Goal: Answer question/provide support: Share knowledge or assist other users

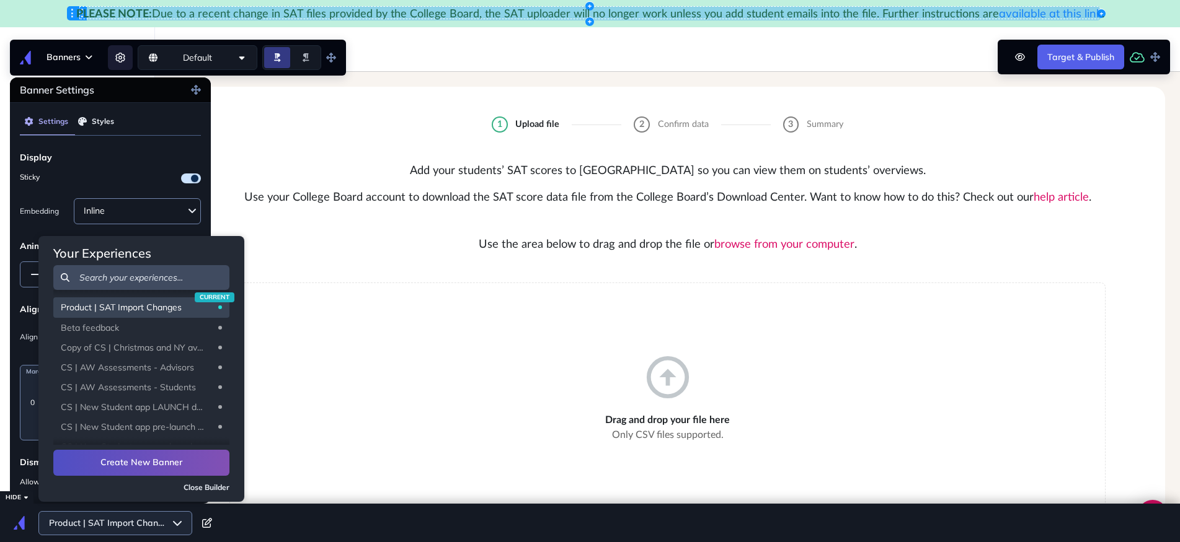
click at [1028, 12] on span "available at this link" at bounding box center [1050, 13] width 103 height 14
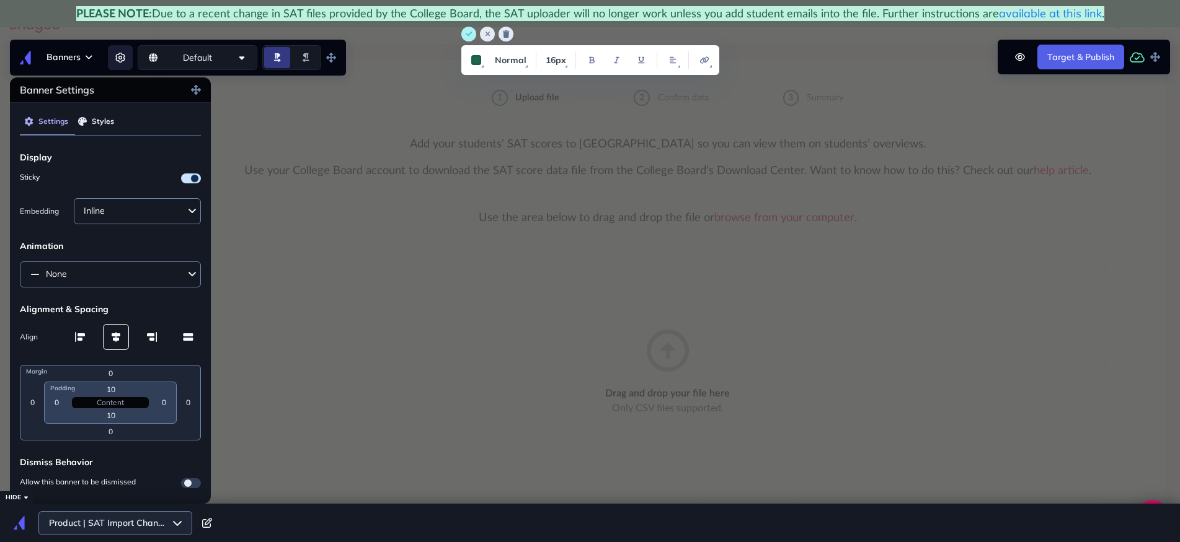
click at [999, 12] on span "available at this link" at bounding box center [1050, 13] width 103 height 14
drag, startPoint x: 996, startPoint y: 14, endPoint x: 1095, endPoint y: 13, distance: 98.6
click at [1095, 13] on span "available at this link" at bounding box center [1050, 13] width 103 height 14
drag, startPoint x: 1096, startPoint y: 13, endPoint x: 1001, endPoint y: 15, distance: 94.9
click at [999, 13] on span "available at this link" at bounding box center [1050, 13] width 103 height 14
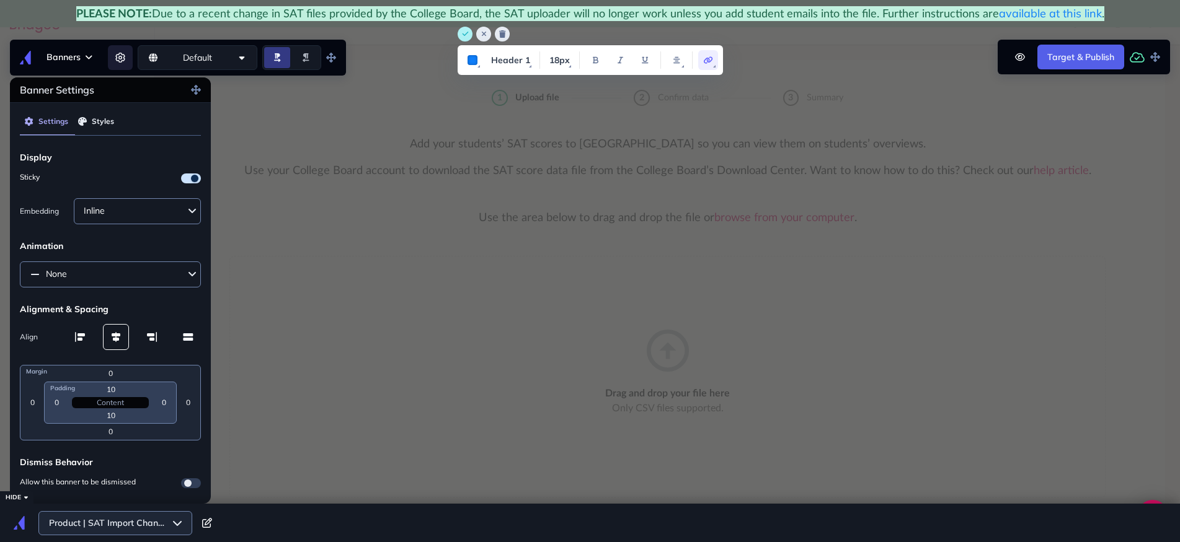
click at [706, 59] on icon "make link" at bounding box center [708, 59] width 9 height 7
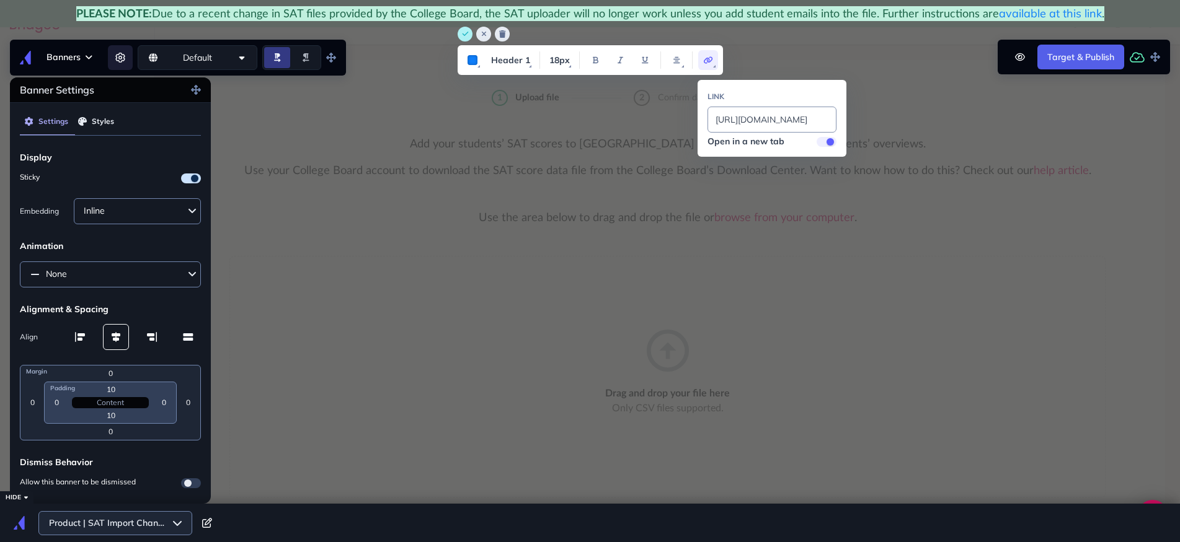
scroll to position [0, 121]
drag, startPoint x: 715, startPoint y: 120, endPoint x: 849, endPoint y: 118, distance: 133.3
click at [849, 118] on html "Home Students Universities Documents Analytics Help center Community Import SAT…" at bounding box center [590, 244] width 1180 height 542
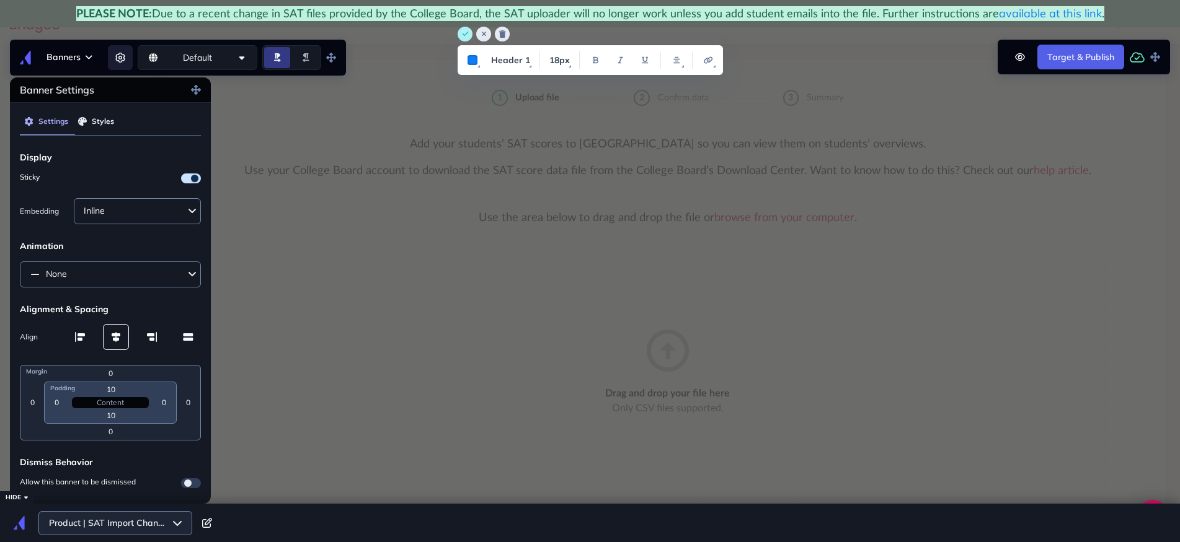
drag, startPoint x: 996, startPoint y: 14, endPoint x: 1097, endPoint y: 13, distance: 101.0
click at [1097, 13] on h1 "PLEASE NOTE: Due to a recent change in SAT files provided by the College Board,…" at bounding box center [590, 13] width 1028 height 15
click at [704, 60] on icon "make link" at bounding box center [708, 59] width 9 height 7
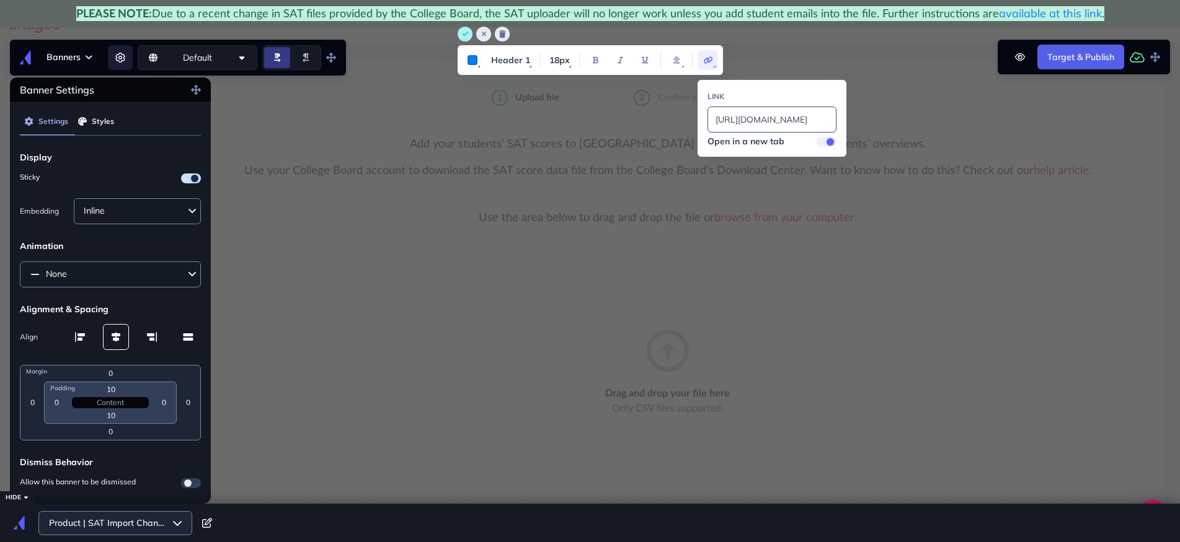
click at [764, 118] on input "https://help.bridge-u.com/hc/en-gb/articles/360011968898" at bounding box center [771, 120] width 129 height 26
drag, startPoint x: 828, startPoint y: 119, endPoint x: 702, endPoint y: 119, distance: 125.8
click at [702, 119] on div "Link https://help.bridge-u.com/hc/en-gb/articles/360011968898 Open in a new tab" at bounding box center [771, 118] width 149 height 77
click at [828, 118] on input "https://help.bridge-u.com/hc/en-gb/articles/360011968898" at bounding box center [771, 120] width 129 height 26
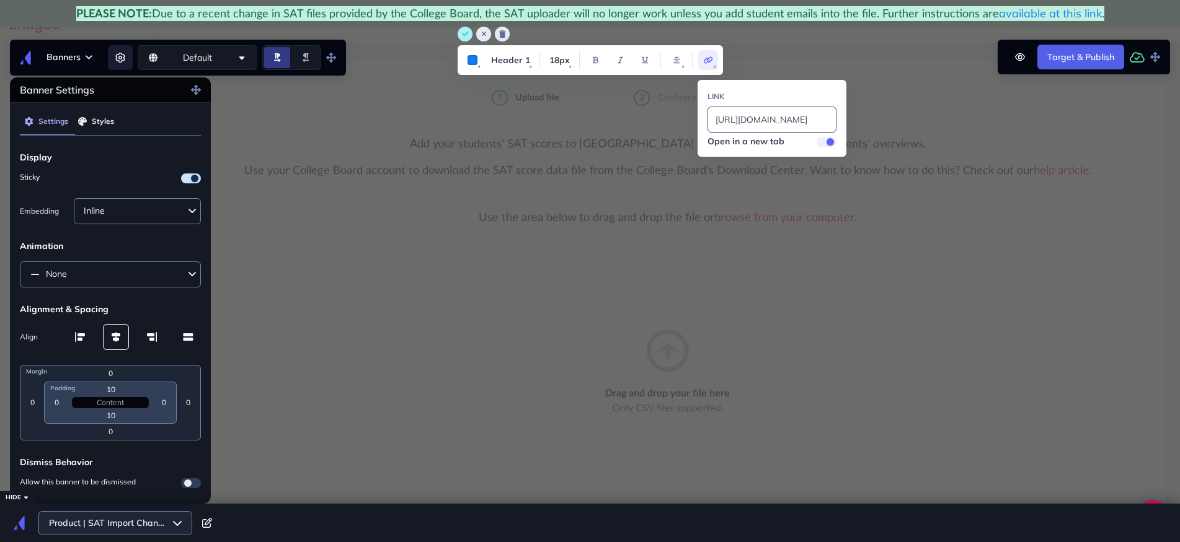
scroll to position [0, 121]
drag, startPoint x: 715, startPoint y: 118, endPoint x: 838, endPoint y: 118, distance: 122.7
click at [838, 118] on div "Link https://help.bridge-u.com/hc/en-gb/articles/360011968898 Open in a new tab" at bounding box center [771, 118] width 149 height 77
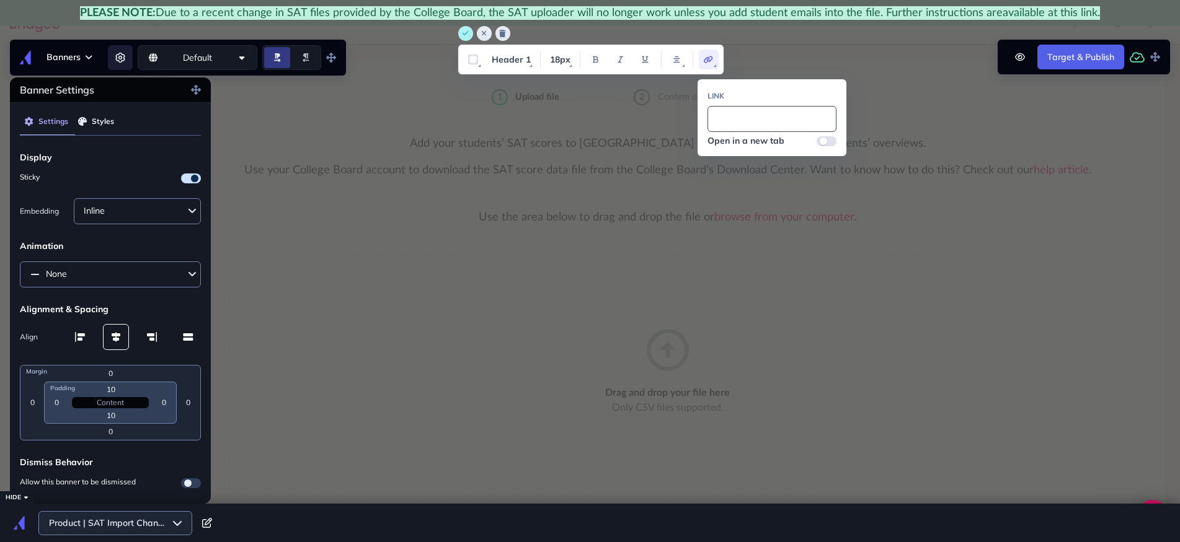
paste input "https://intercom.help/bridgeu-help-center/en/articles/11875694"
type input "https://intercom.help/bridgeu-help-center/en/articles/11875694"
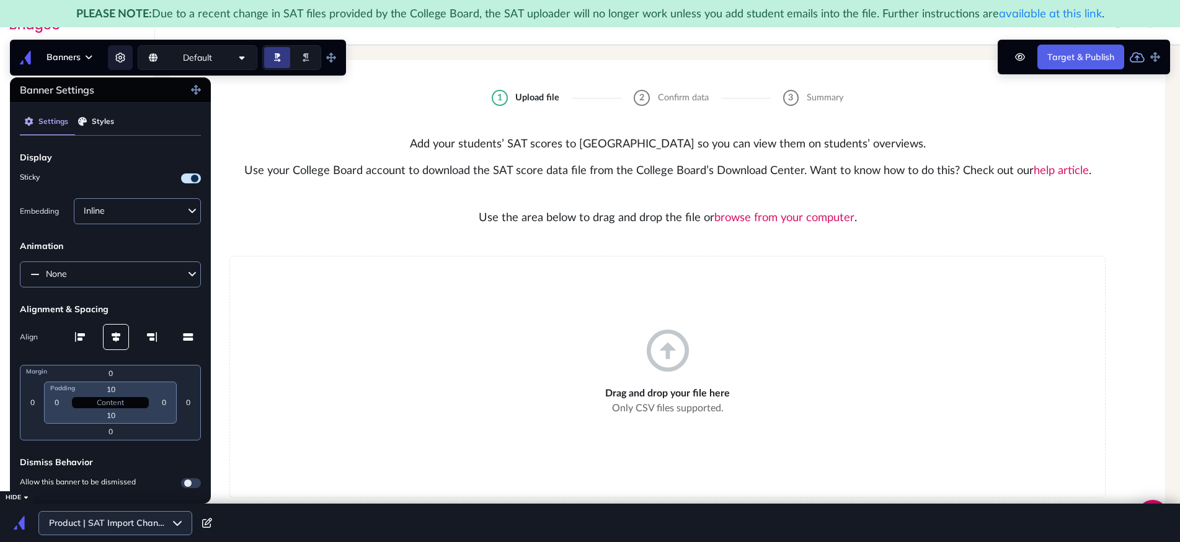
scroll to position [0, 0]
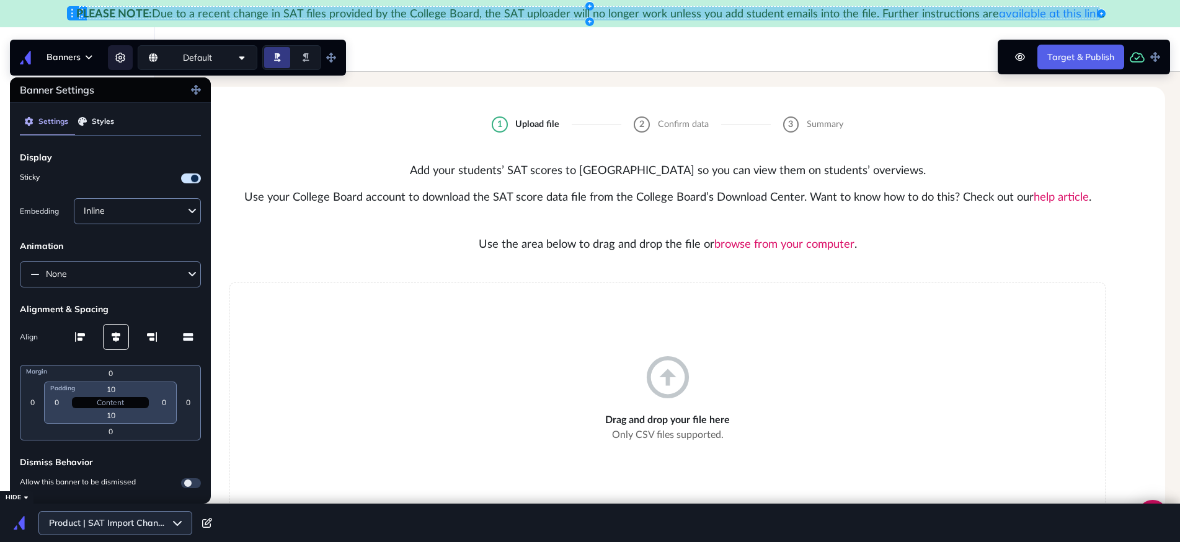
click at [1038, 11] on span "available at this link" at bounding box center [1050, 13] width 103 height 14
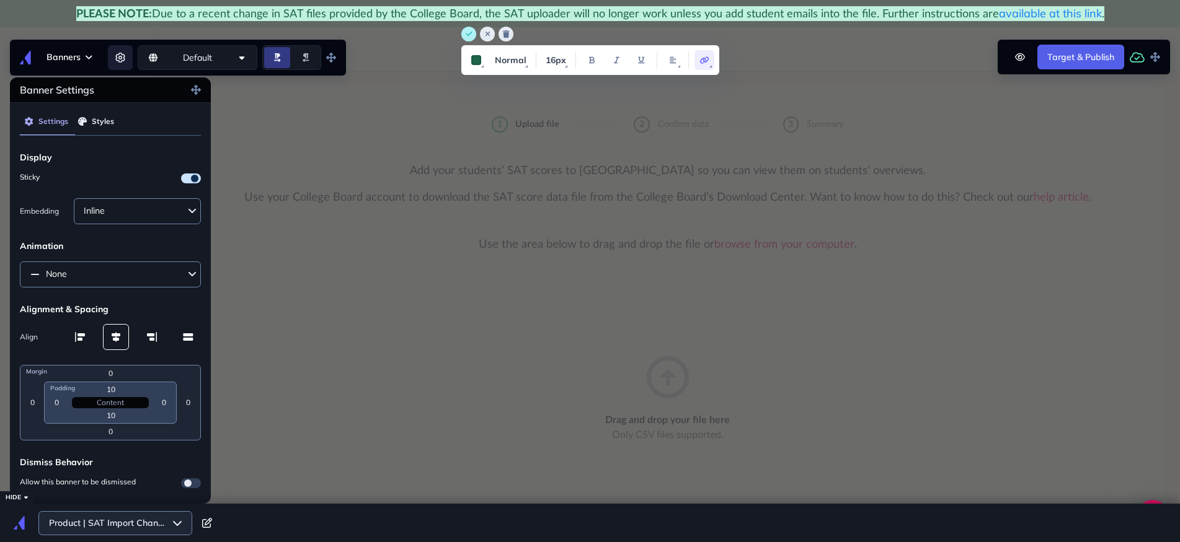
click at [705, 59] on icon "make link" at bounding box center [704, 59] width 9 height 7
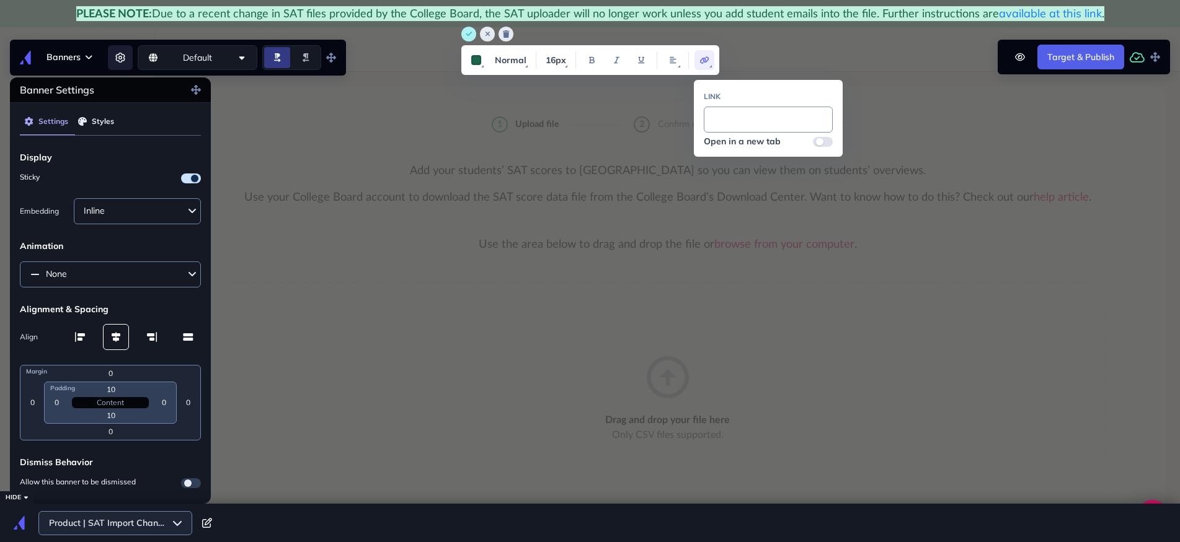
click at [823, 66] on div "Import SAT scores from College Board Stephanie Profile School Settings Admin Sc…" at bounding box center [667, 49] width 1025 height 45
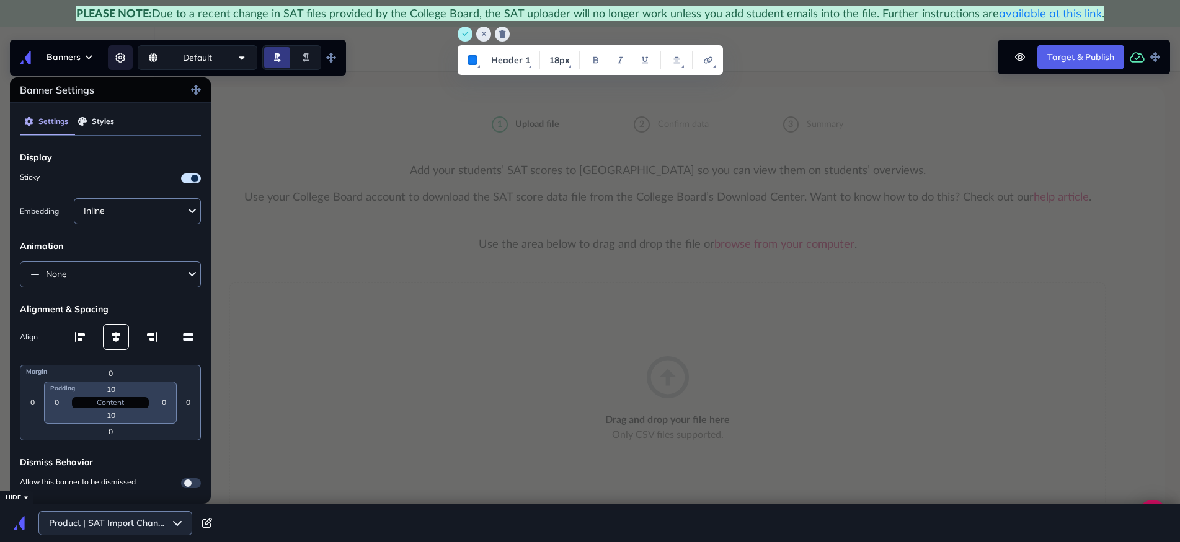
drag, startPoint x: 994, startPoint y: 14, endPoint x: 1097, endPoint y: 11, distance: 102.3
click at [1097, 11] on h1 "PLEASE NOTE: Due to a recent change in SAT files provided by the College Board,…" at bounding box center [590, 13] width 1028 height 15
click at [707, 58] on icon "make link" at bounding box center [708, 59] width 9 height 7
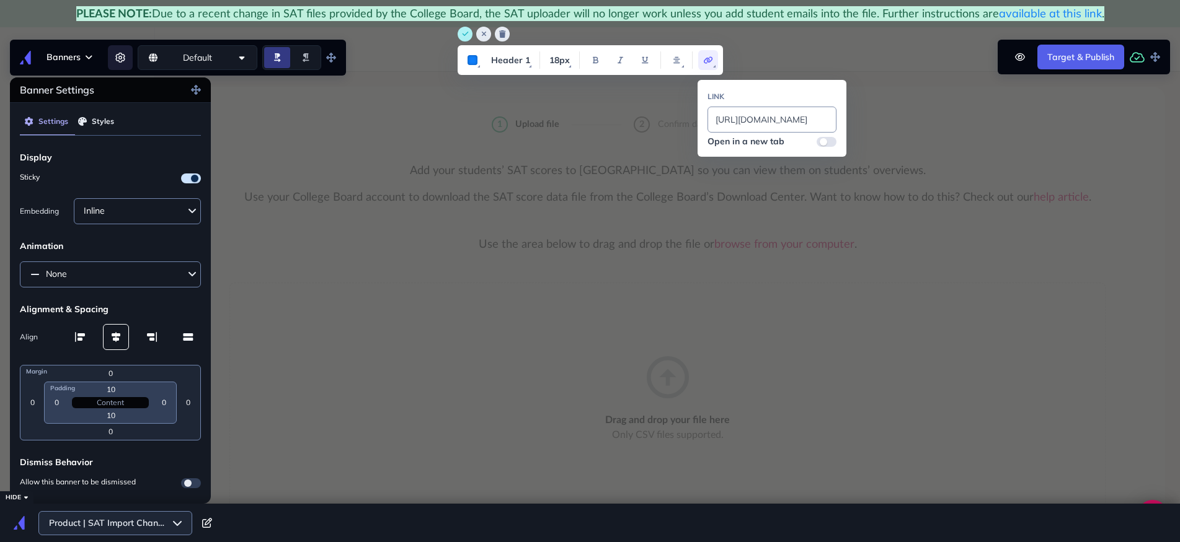
scroll to position [0, 138]
drag, startPoint x: 714, startPoint y: 120, endPoint x: 838, endPoint y: 120, distance: 124.6
click at [838, 120] on div "Link https://intercom.help/bridgeu-help-center/en/articles/11875694 Open in a n…" at bounding box center [771, 118] width 149 height 77
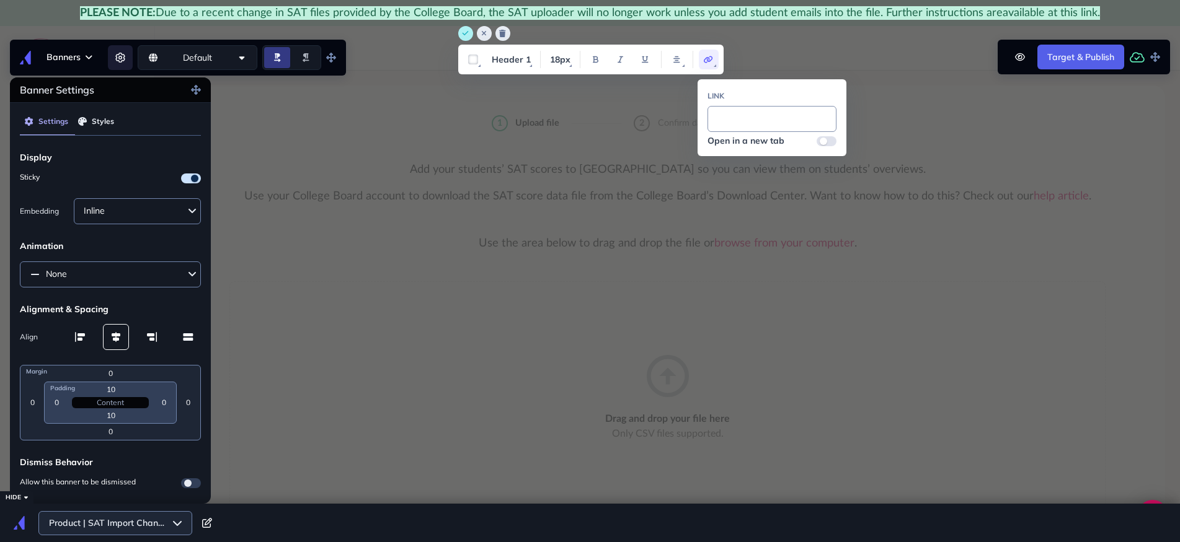
type input "https://intercom.help/bridgeu-help-center/en/articles/11875694"
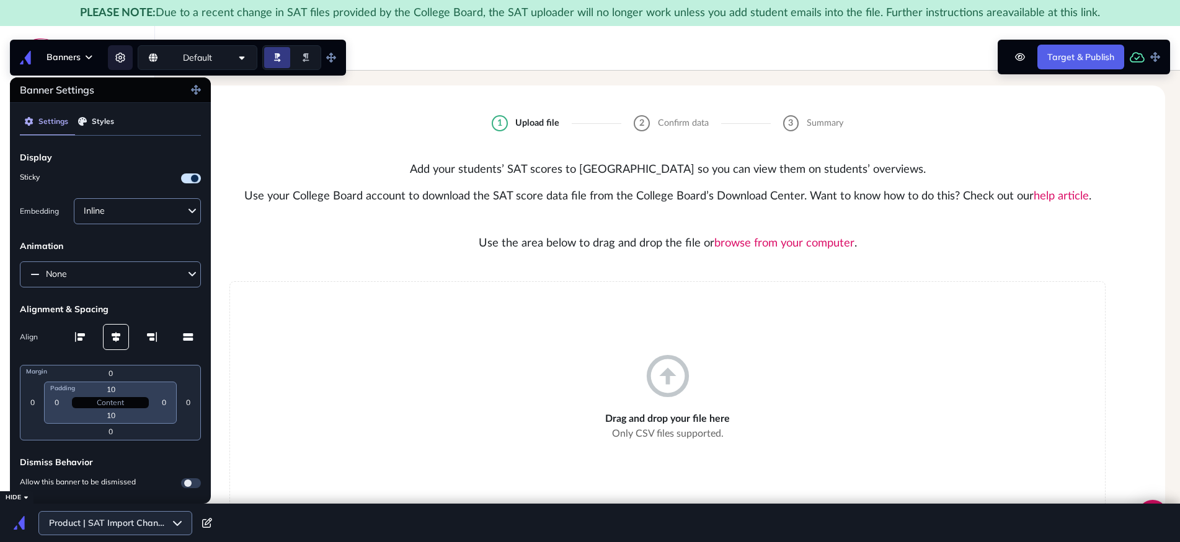
click at [958, 25] on div "PLEASE NOTE: Due to a recent change in SAT files provided by the College Board,…" at bounding box center [590, 13] width 1180 height 26
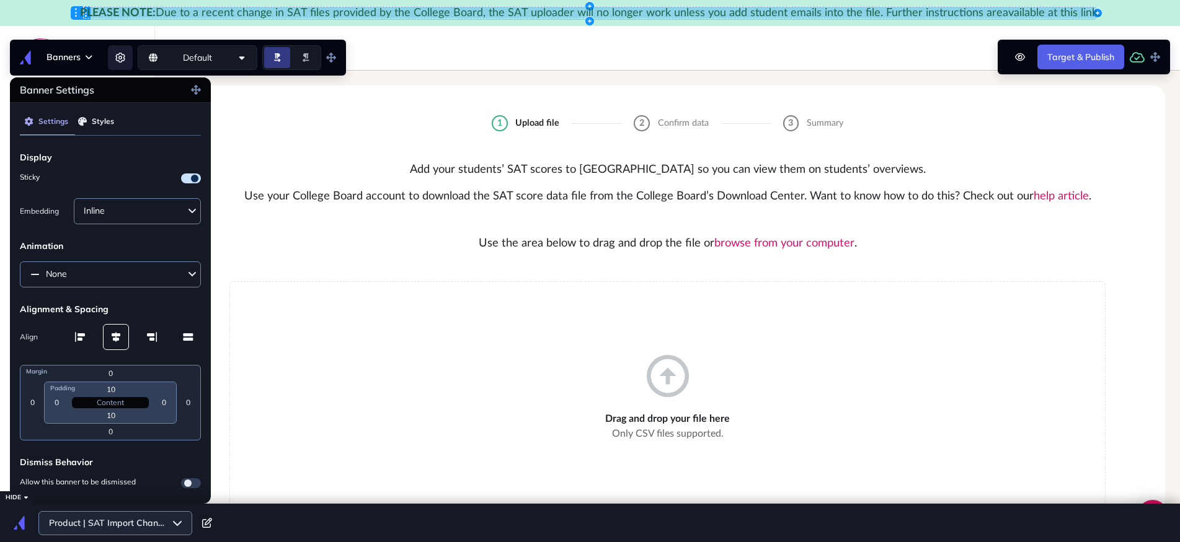
click at [1002, 12] on span "available at this link" at bounding box center [1049, 12] width 95 height 11
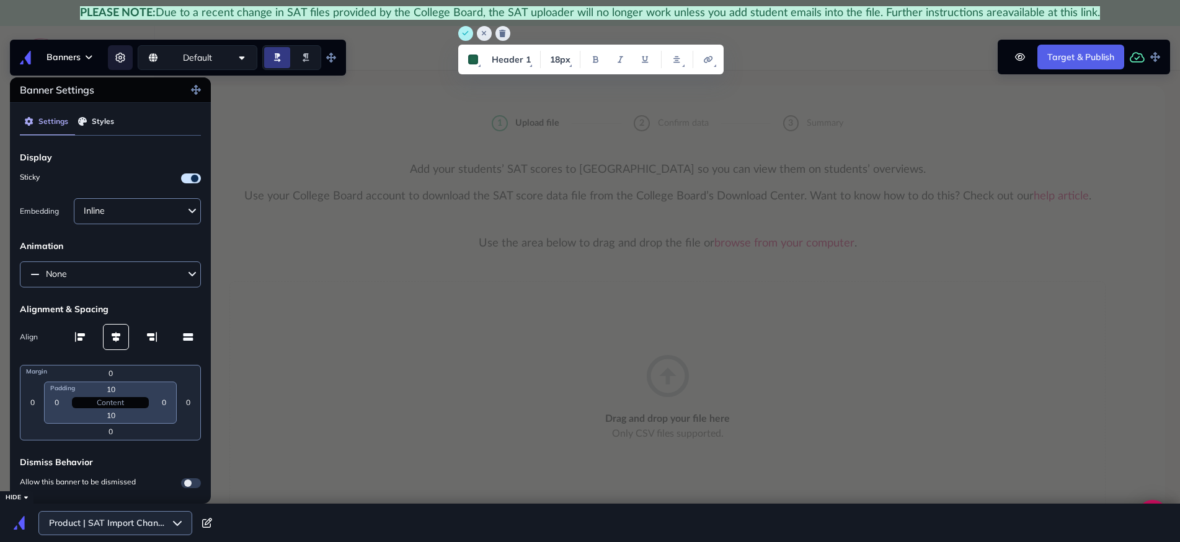
click at [1002, 14] on span "available at this link" at bounding box center [1049, 12] width 95 height 11
drag, startPoint x: 1000, startPoint y: 14, endPoint x: 1007, endPoint y: 14, distance: 7.4
click at [1007, 14] on span "available at this link" at bounding box center [1049, 12] width 95 height 11
click at [980, 15] on span "Due to a recent change in SAT files provided by the College Board, the SAT uplo…" at bounding box center [579, 12] width 847 height 11
drag, startPoint x: 979, startPoint y: 15, endPoint x: 1087, endPoint y: 14, distance: 107.2
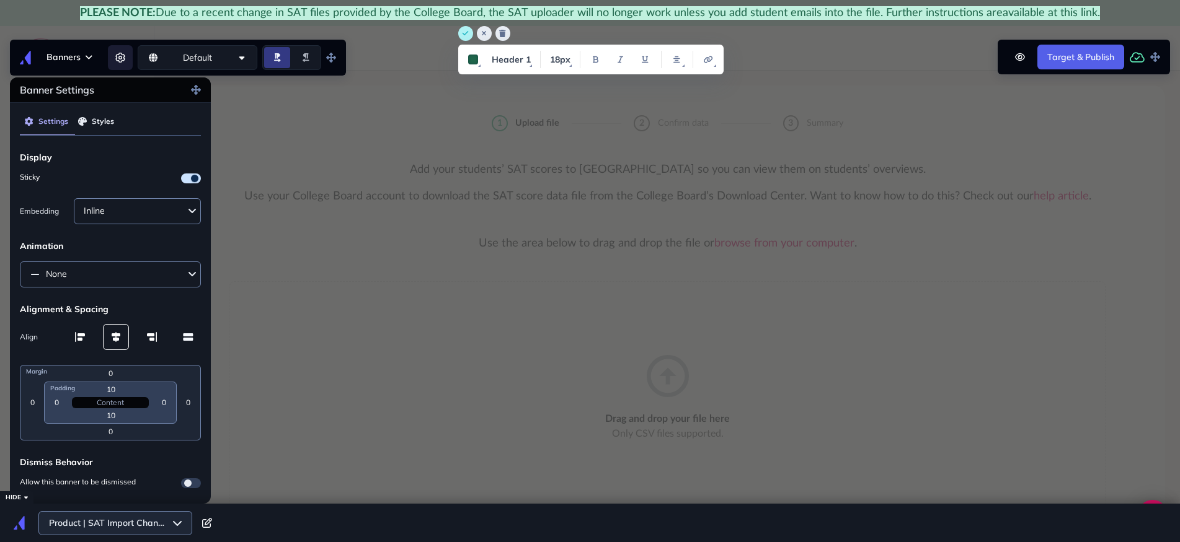
click at [1087, 14] on h1 "PLEASE NOTE: Due to a recent change in SAT files provided by the College Board,…" at bounding box center [590, 13] width 1020 height 14
click at [709, 60] on icon "make link" at bounding box center [708, 59] width 9 height 7
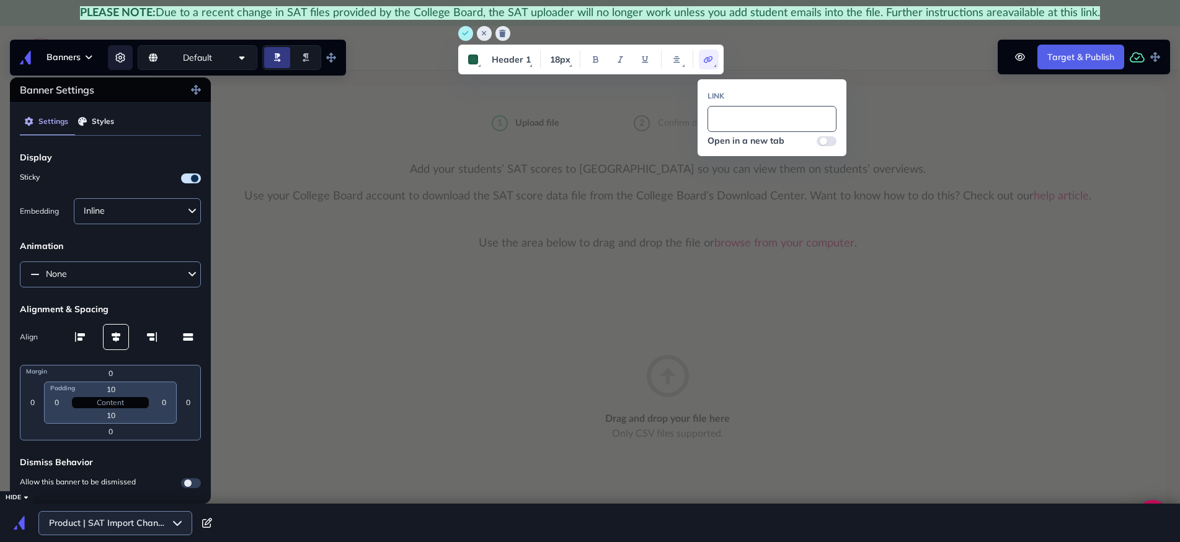
click at [736, 121] on input at bounding box center [771, 119] width 129 height 26
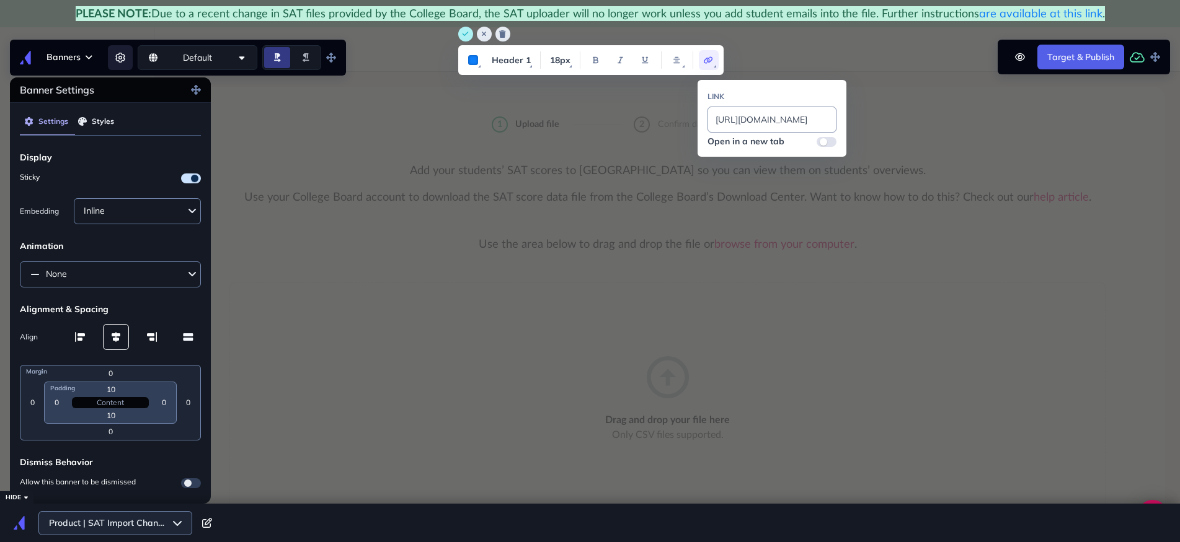
type input "https://intercom.help/bridgeu-help-center/en/articles/11875694"
click at [828, 141] on button "Open in a new tab" at bounding box center [826, 142] width 20 height 10
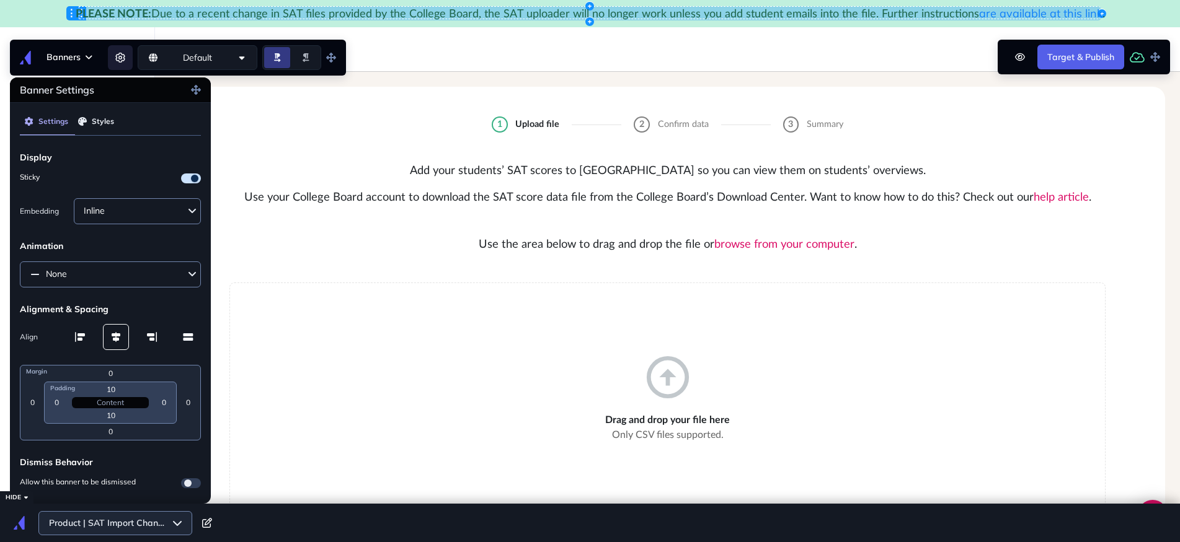
click at [960, 14] on span "Due to a recent change in SAT files provided by the College Board, the SAT uplo…" at bounding box center [565, 14] width 828 height 11
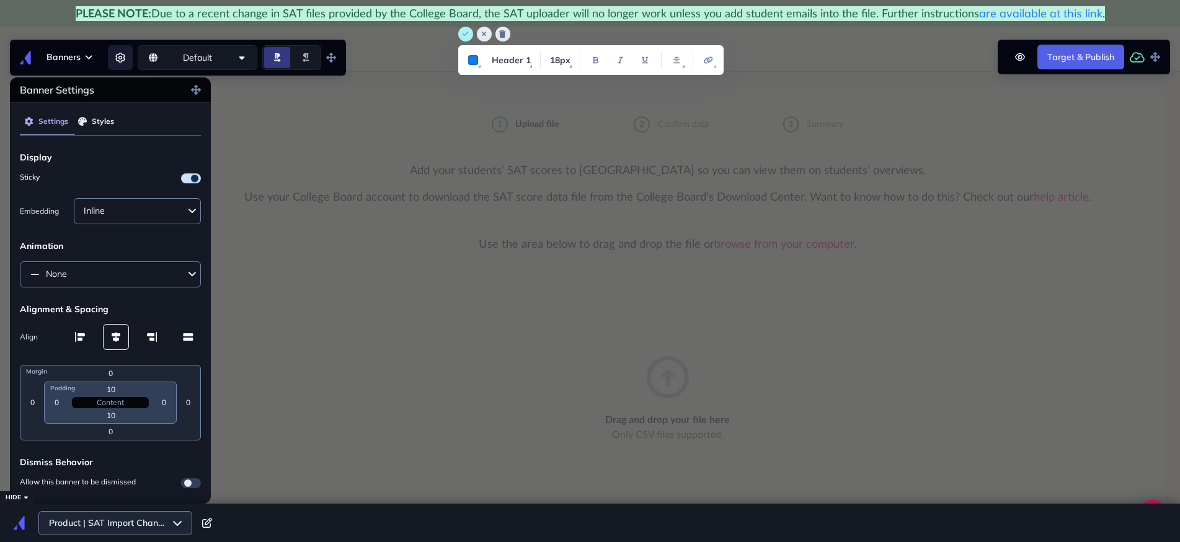
drag, startPoint x: 978, startPoint y: 15, endPoint x: 1098, endPoint y: 12, distance: 119.7
click at [1098, 12] on h1 "PLEASE NOTE: Due to a recent change in SAT files provided by the College Board,…" at bounding box center [590, 13] width 1029 height 15
click at [704, 61] on icon "make link" at bounding box center [708, 59] width 9 height 7
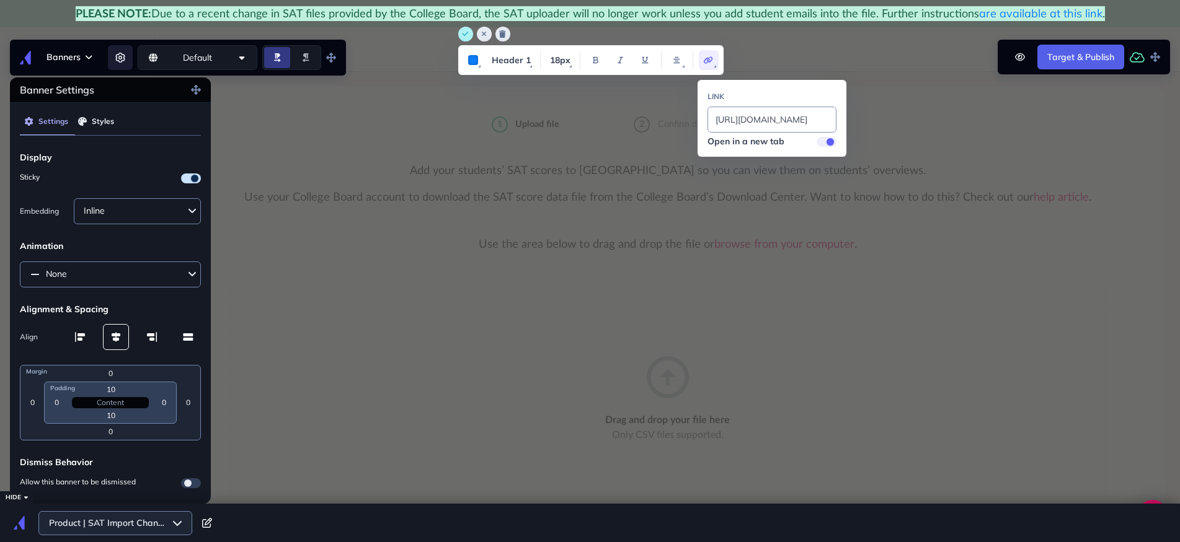
click at [466, 35] on icon "save" at bounding box center [465, 33] width 7 height 7
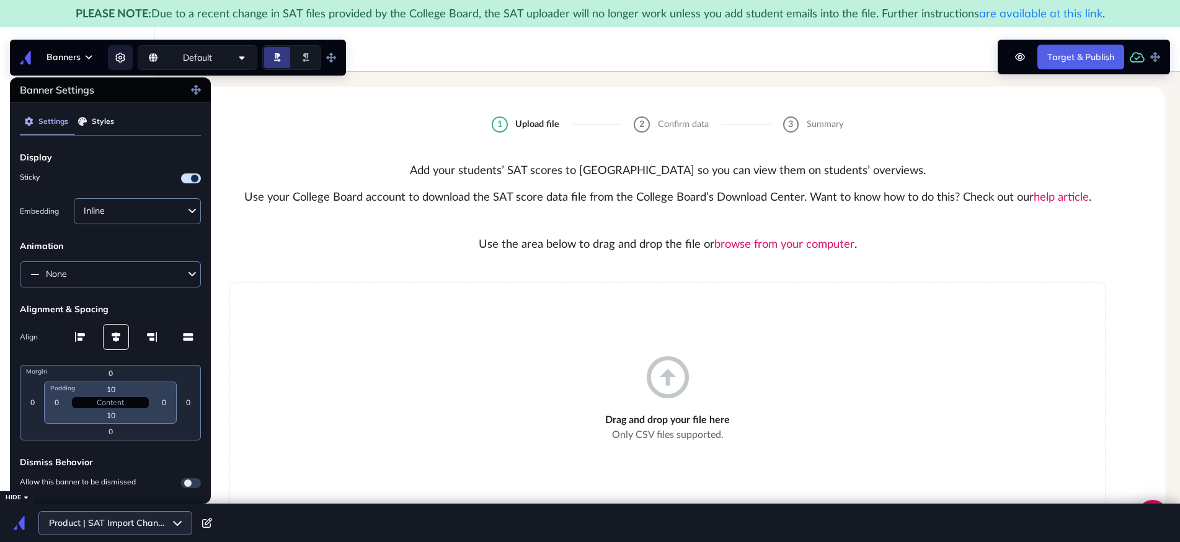
click at [1079, 60] on button "Target & Publish" at bounding box center [1080, 57] width 87 height 25
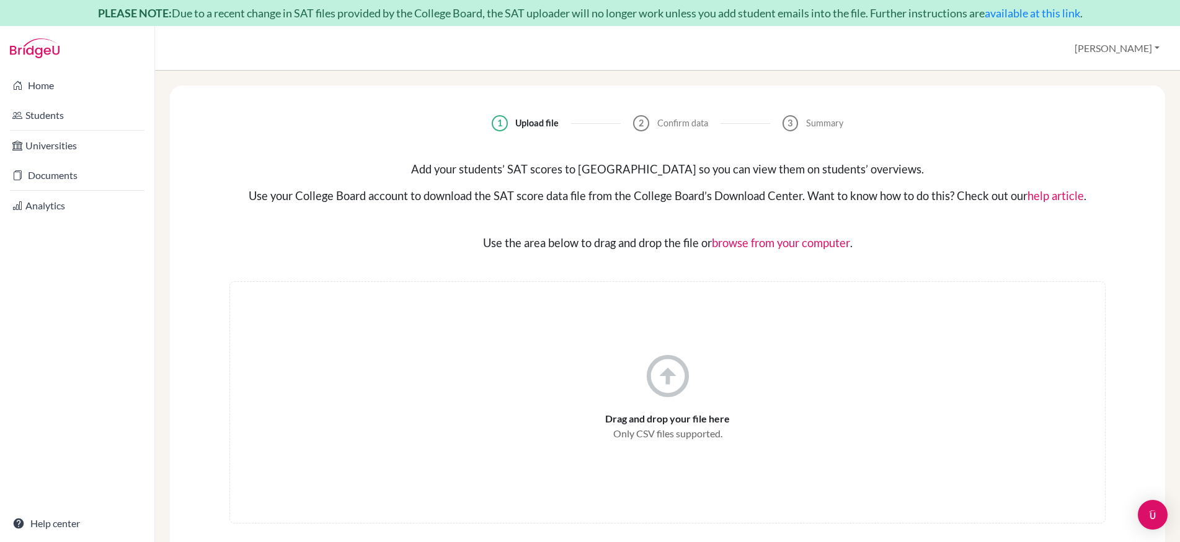
scroll to position [2, 0]
click at [1017, 13] on link "are available at this link" at bounding box center [1023, 13] width 113 height 14
click at [1144, 45] on button "[PERSON_NAME]" at bounding box center [1117, 49] width 96 height 24
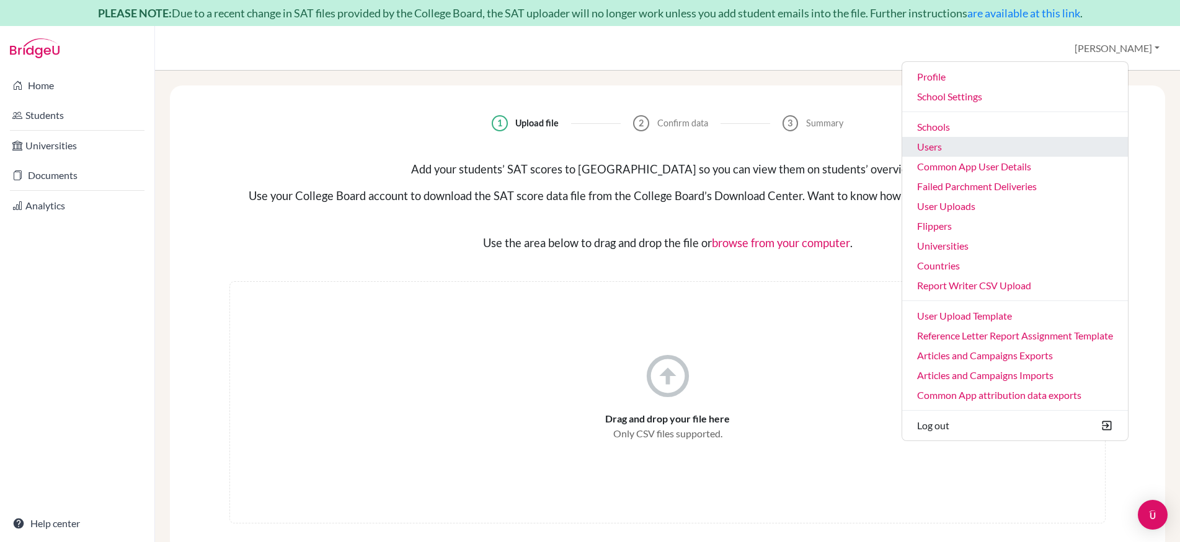
click at [976, 149] on link "Users" at bounding box center [1015, 147] width 226 height 20
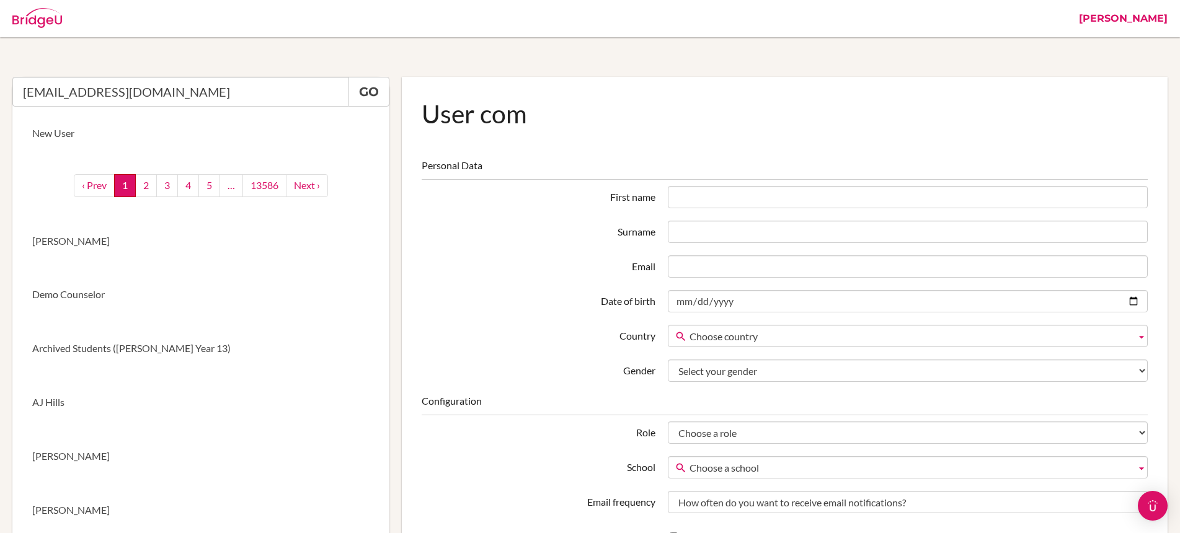
drag, startPoint x: 62, startPoint y: 91, endPoint x: 10, endPoint y: 89, distance: 52.1
type input "@his.ac.zw"
click at [1115, 19] on link "[PERSON_NAME]" at bounding box center [1122, 18] width 101 height 37
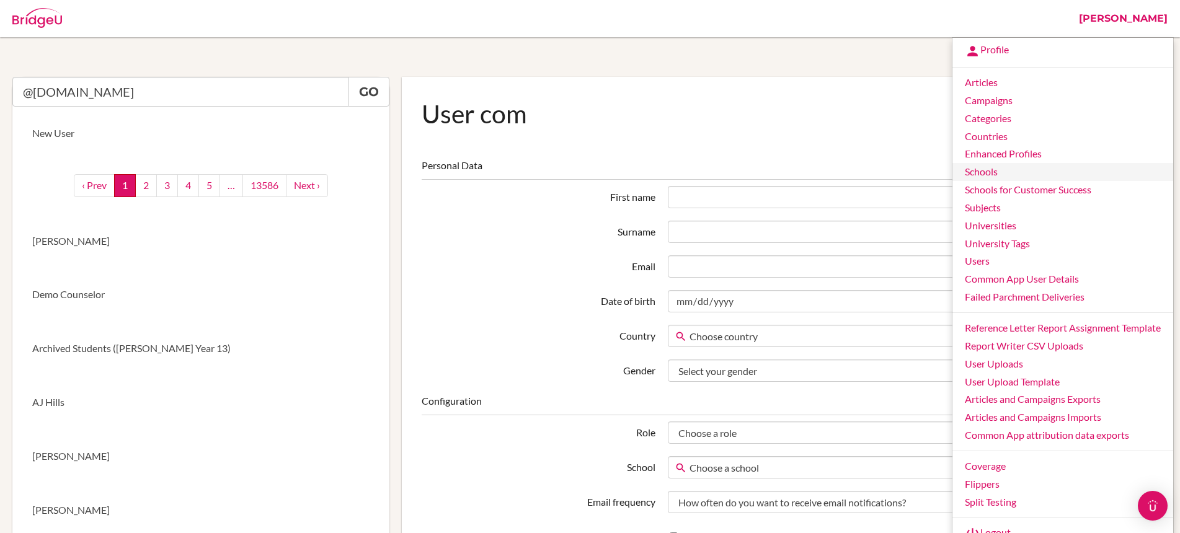
click at [986, 173] on link "Schools" at bounding box center [1062, 172] width 221 height 18
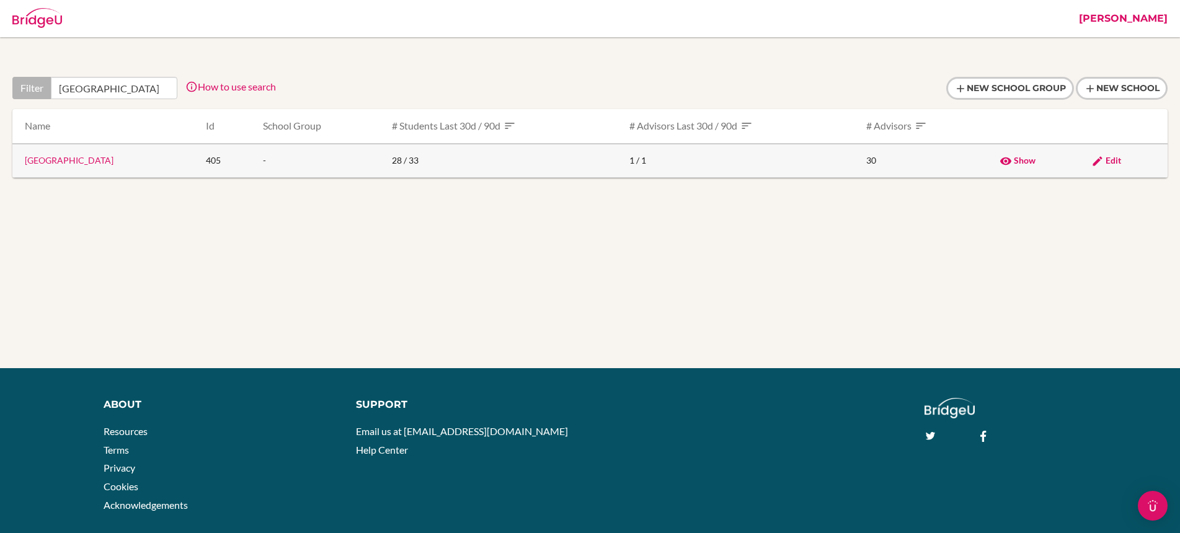
scroll to position [0, 15]
type input "[GEOGRAPHIC_DATA]"
click at [1115, 160] on span "Edit" at bounding box center [1112, 160] width 15 height 11
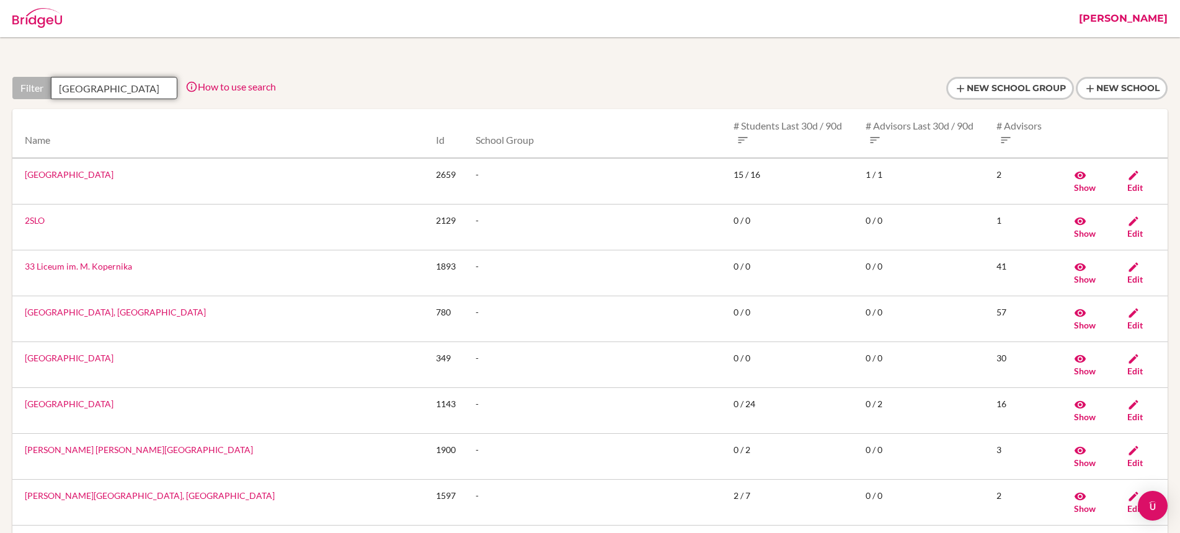
click at [148, 89] on input "[GEOGRAPHIC_DATA]" at bounding box center [114, 88] width 126 height 22
type input "[GEOGRAPHIC_DATA]"
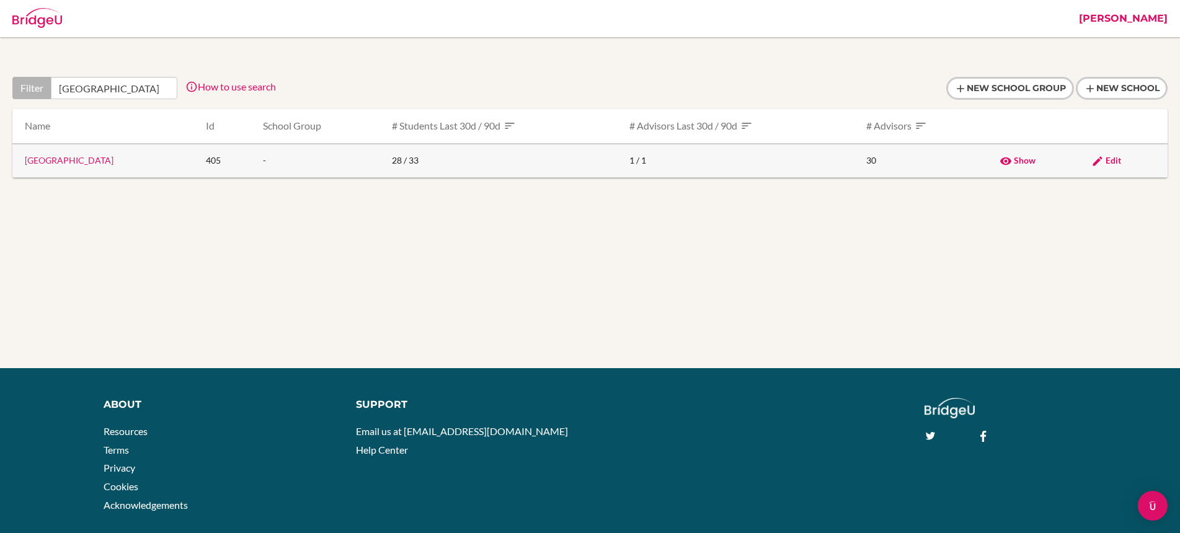
click at [92, 160] on link "[GEOGRAPHIC_DATA]" at bounding box center [69, 160] width 89 height 11
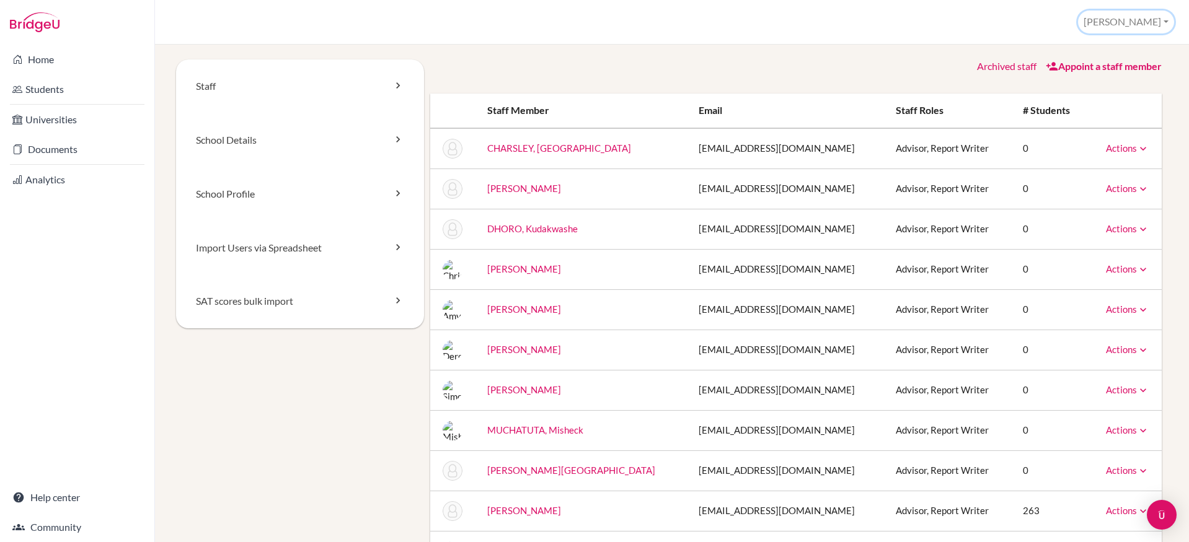
click at [1142, 20] on button "[PERSON_NAME]" at bounding box center [1126, 22] width 96 height 23
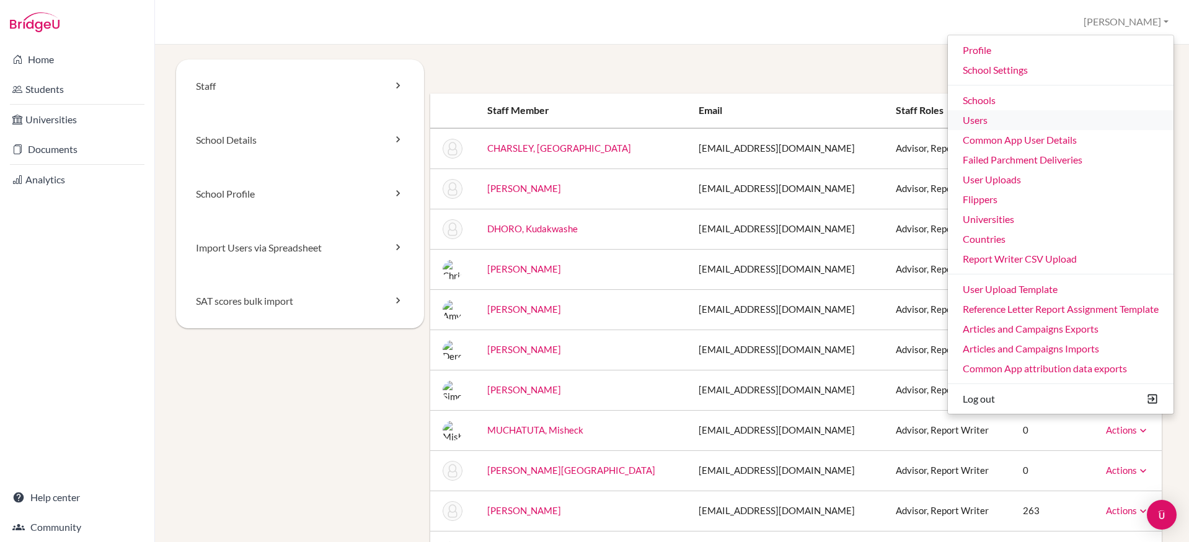
click at [1008, 122] on link "Users" at bounding box center [1061, 120] width 226 height 20
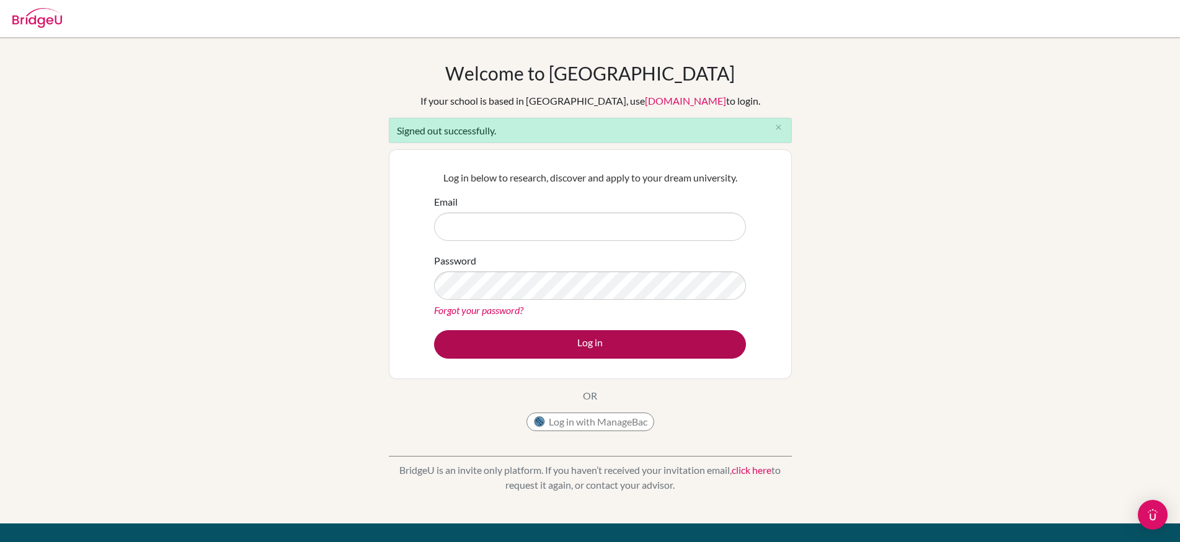
type input "[PERSON_NAME][EMAIL_ADDRESS][PERSON_NAME][DOMAIN_NAME]"
click at [549, 348] on button "Log in" at bounding box center [590, 344] width 312 height 29
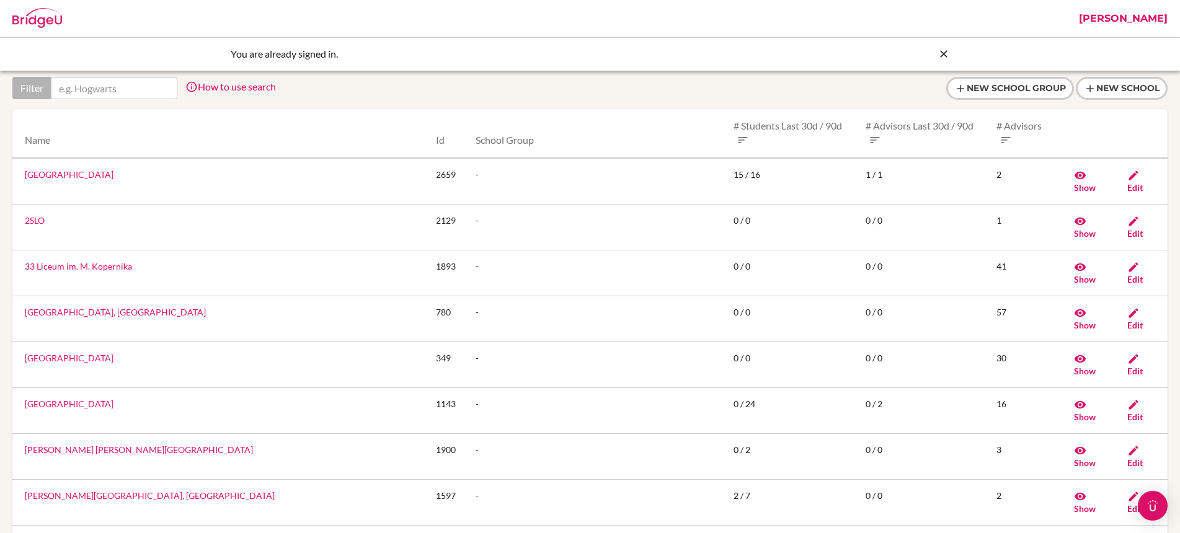
click at [1144, 19] on link "[PERSON_NAME]" at bounding box center [1122, 18] width 101 height 37
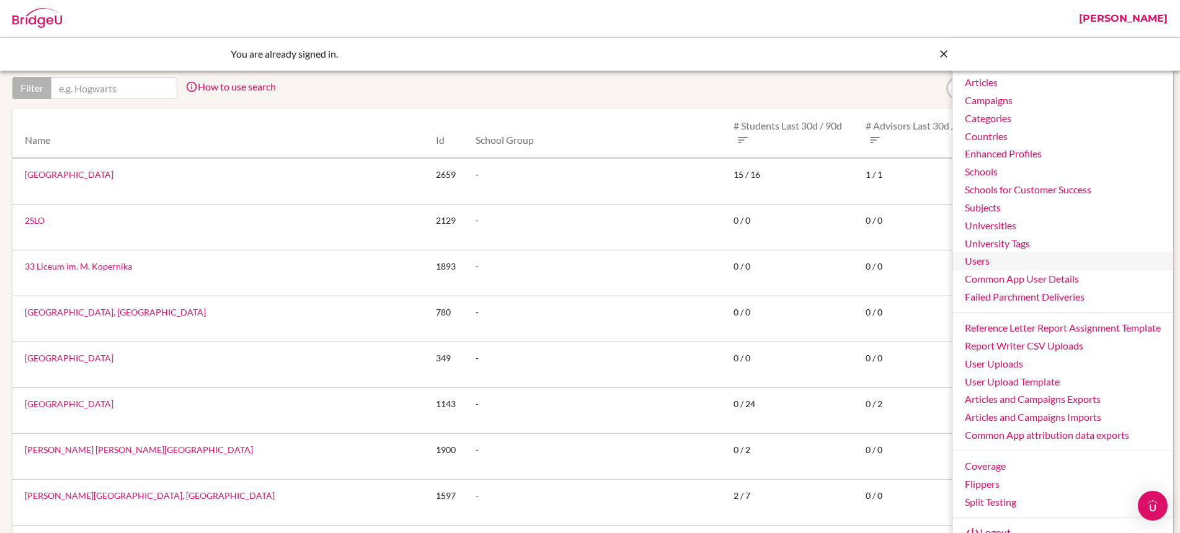
click at [989, 261] on link "Users" at bounding box center [1062, 261] width 221 height 18
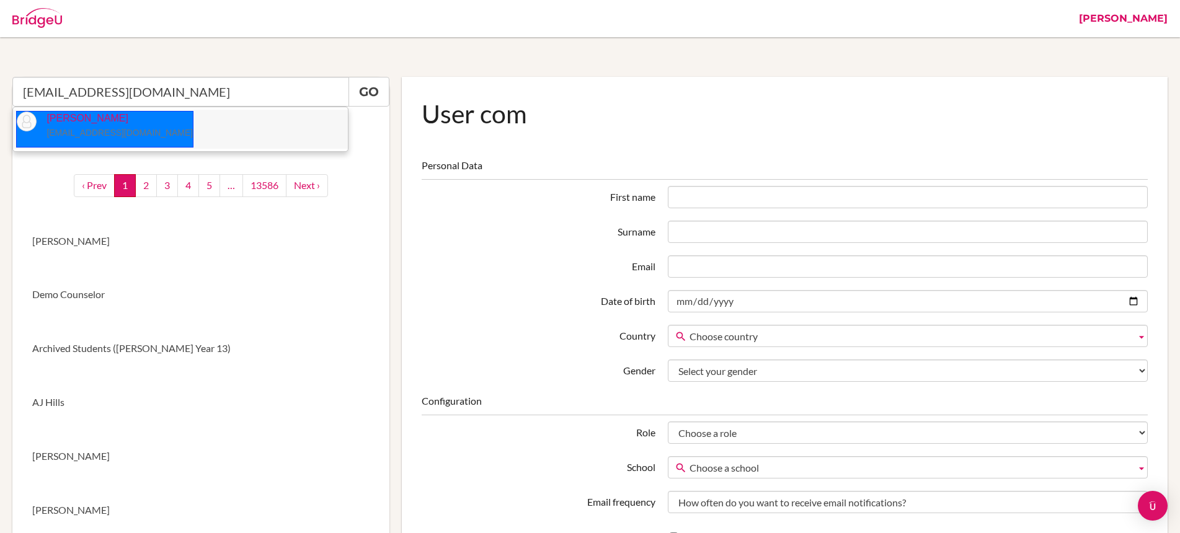
click at [90, 128] on small "[EMAIL_ADDRESS][DOMAIN_NAME]" at bounding box center [119, 133] width 146 height 10
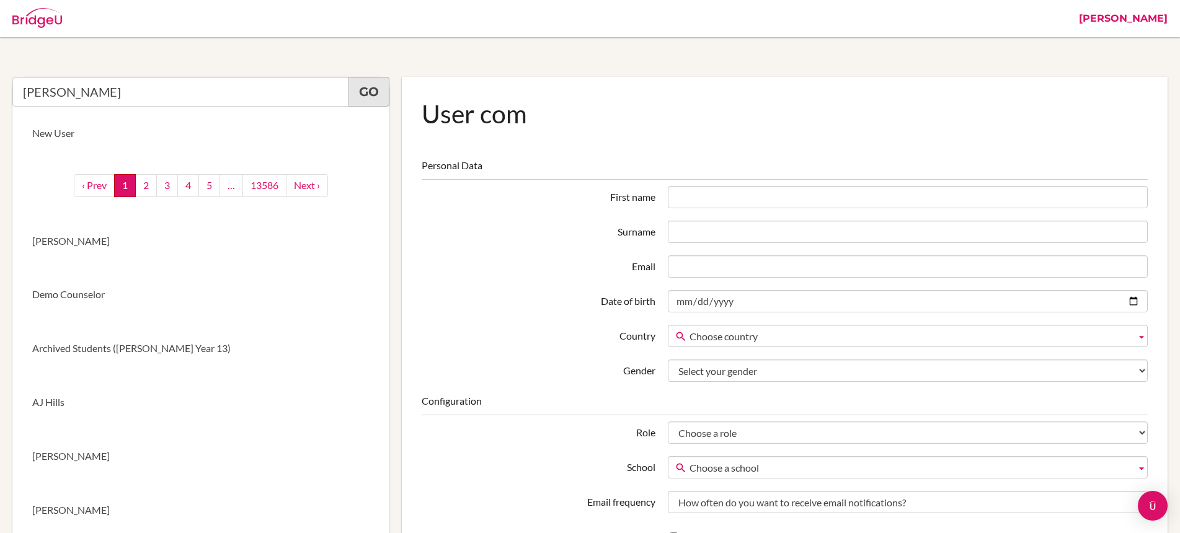
type input "[PERSON_NAME]"
click at [379, 88] on link "Go" at bounding box center [368, 92] width 41 height 30
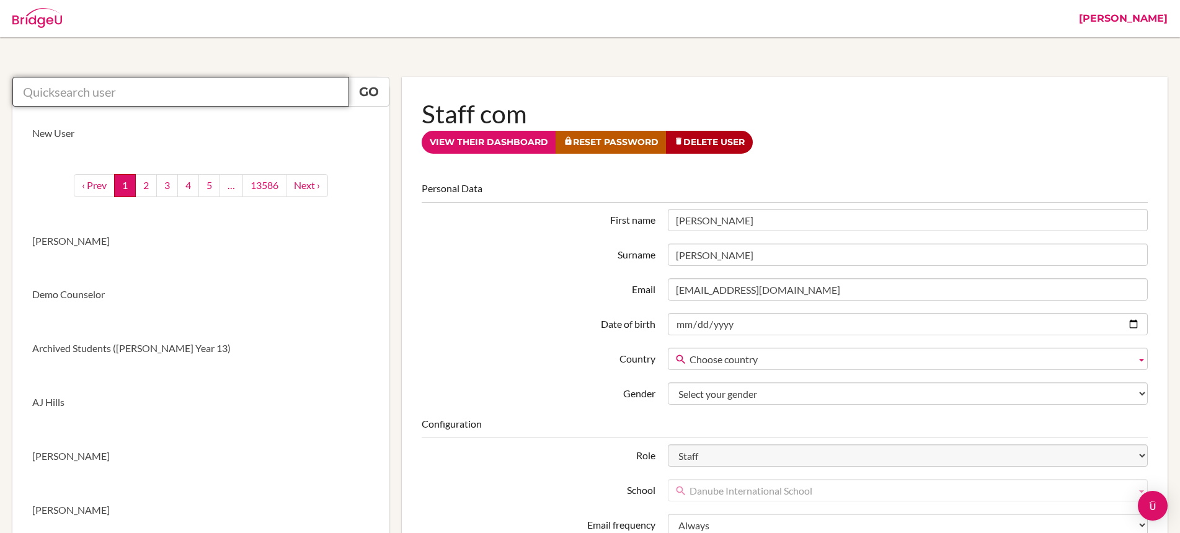
click at [232, 92] on input "text" at bounding box center [180, 92] width 337 height 30
paste input "[EMAIL_ADDRESS][DOMAIN_NAME]"
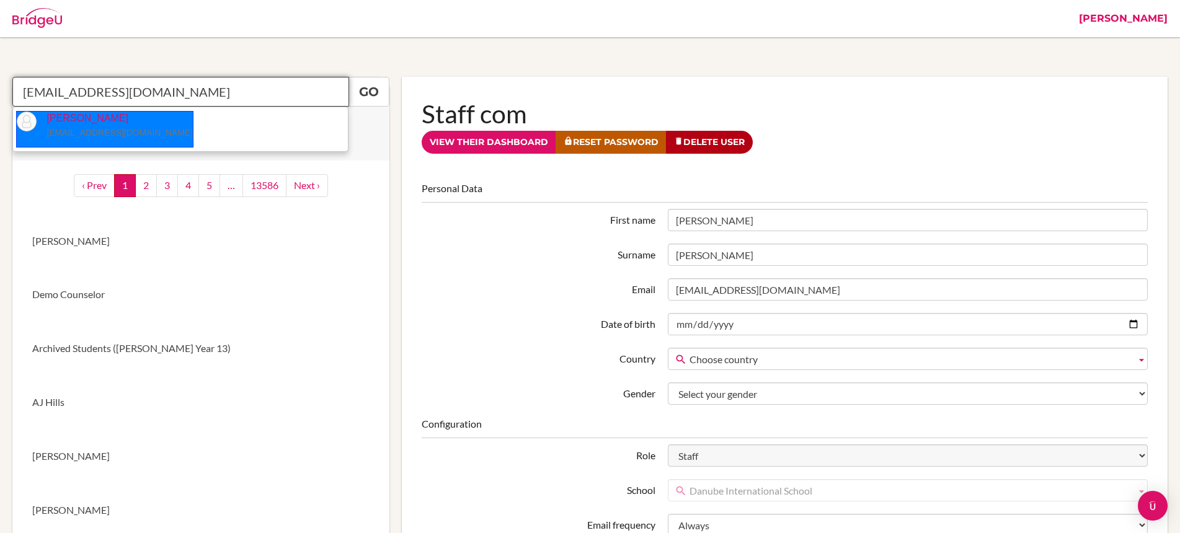
drag, startPoint x: 87, startPoint y: 126, endPoint x: 108, endPoint y: 123, distance: 21.2
click at [87, 125] on p "[PERSON_NAME] [EMAIL_ADDRESS][DOMAIN_NAME]" at bounding box center [115, 126] width 156 height 29
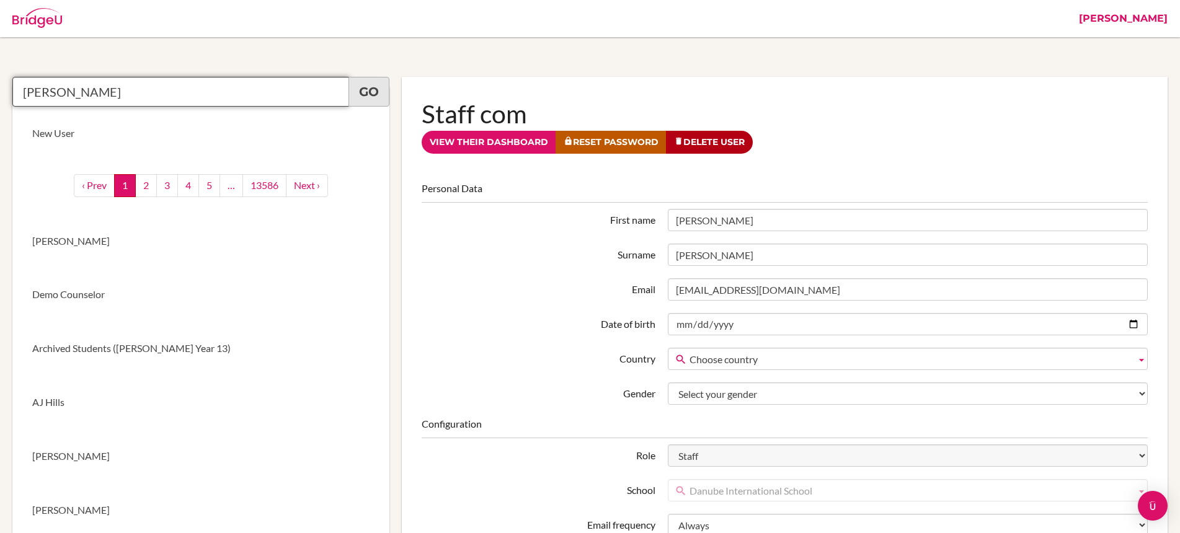
type input "[PERSON_NAME]"
click at [362, 95] on link "Go" at bounding box center [368, 92] width 41 height 30
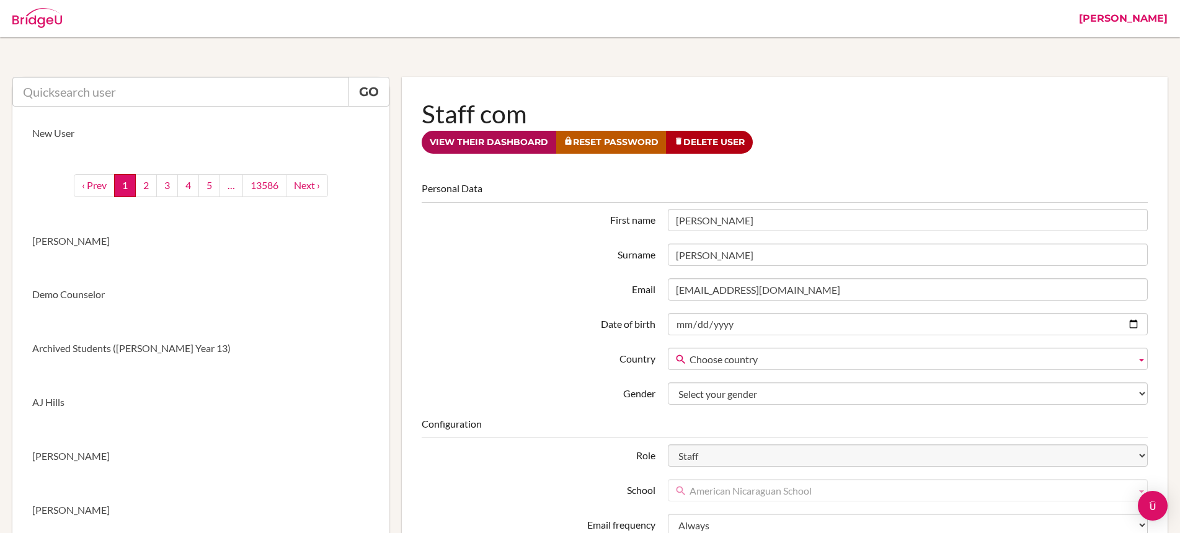
click at [496, 138] on link "View their dashboard" at bounding box center [489, 142] width 135 height 23
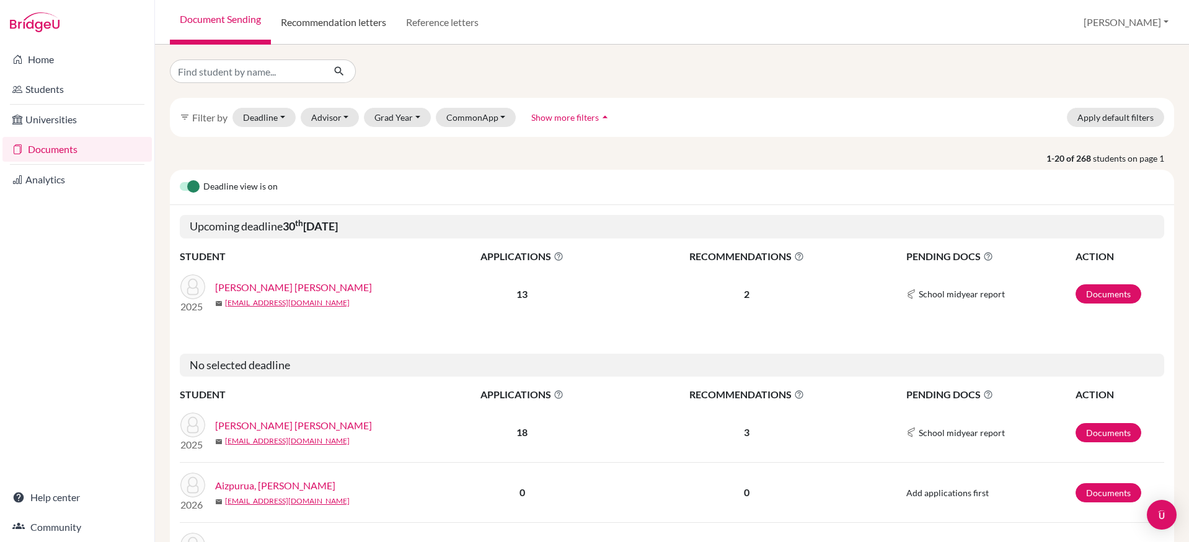
click at [368, 23] on link "Recommendation letters" at bounding box center [333, 22] width 125 height 45
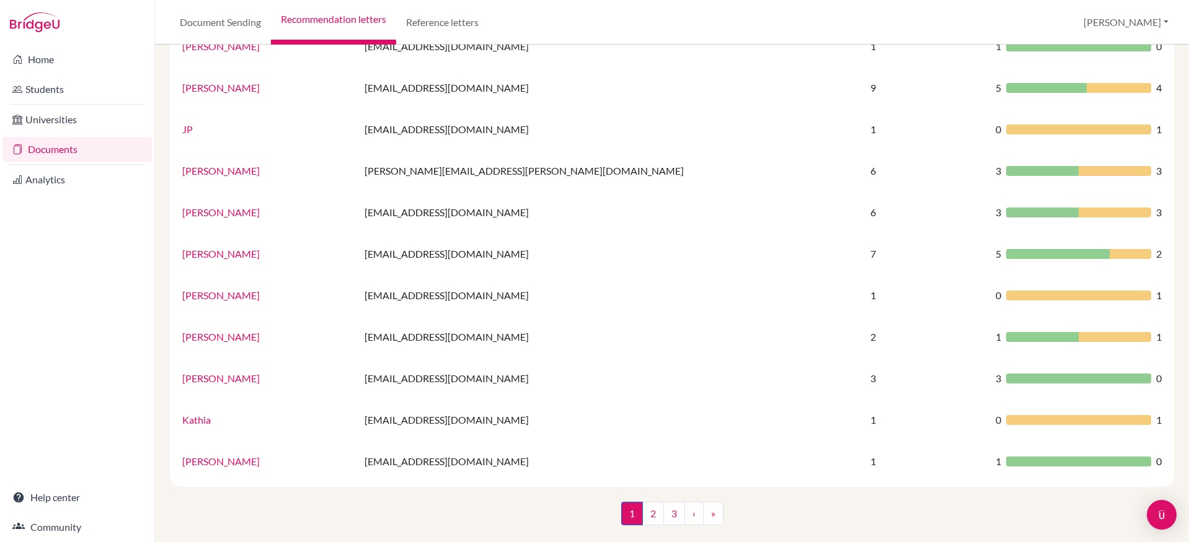
scroll to position [738, 0]
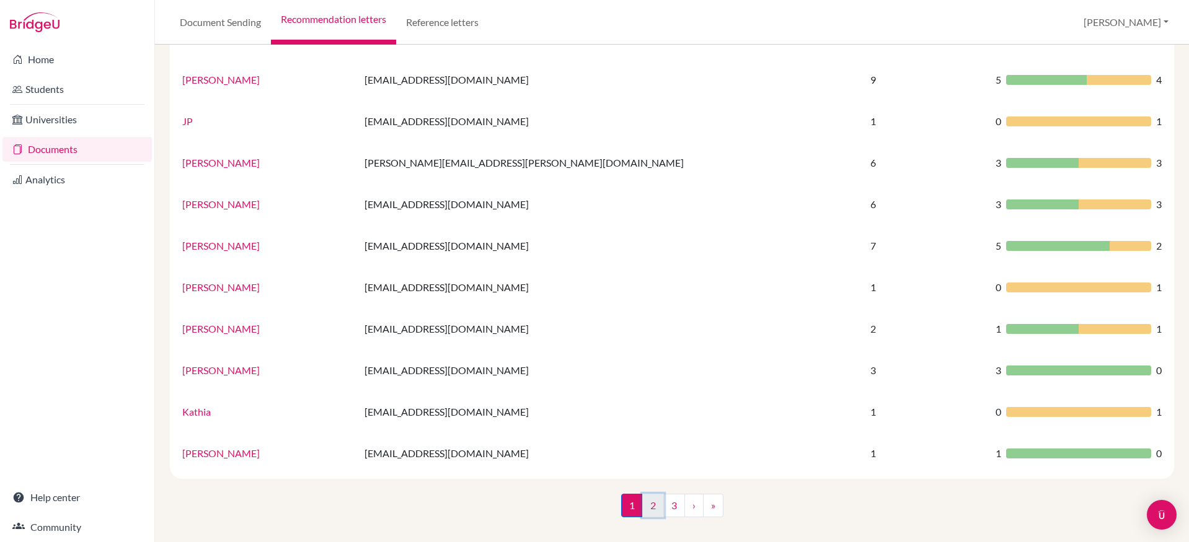
click at [648, 507] on link "2" at bounding box center [653, 506] width 22 height 24
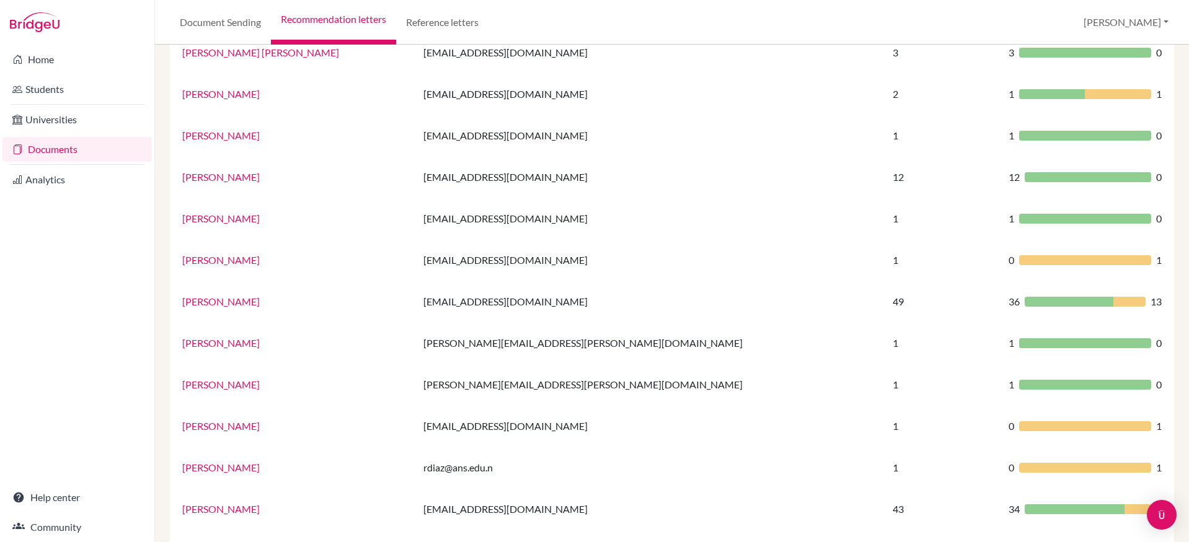
scroll to position [738, 0]
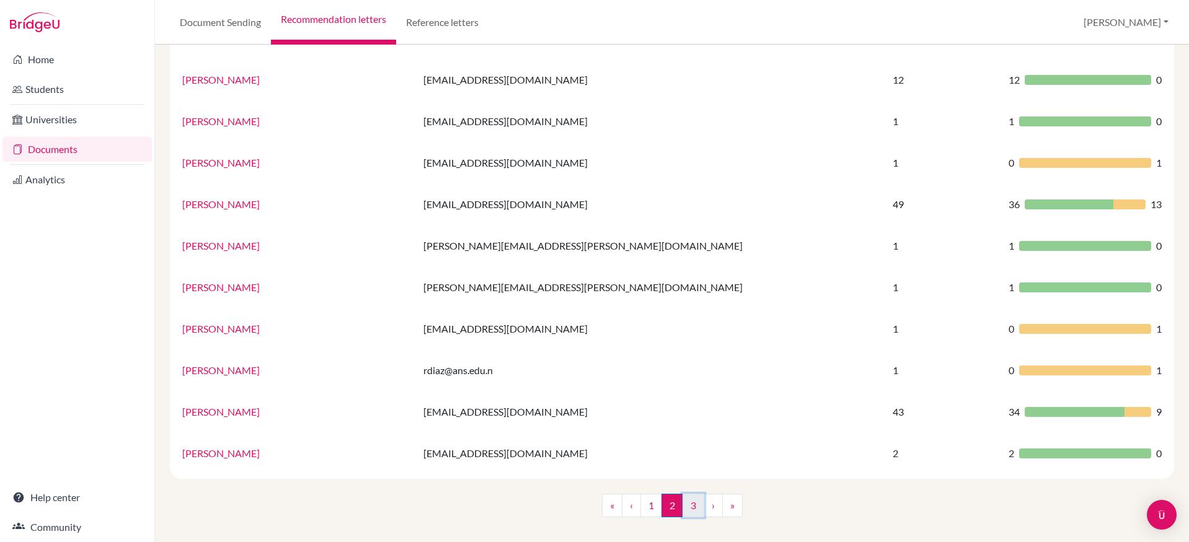
click at [691, 505] on link "3" at bounding box center [694, 506] width 22 height 24
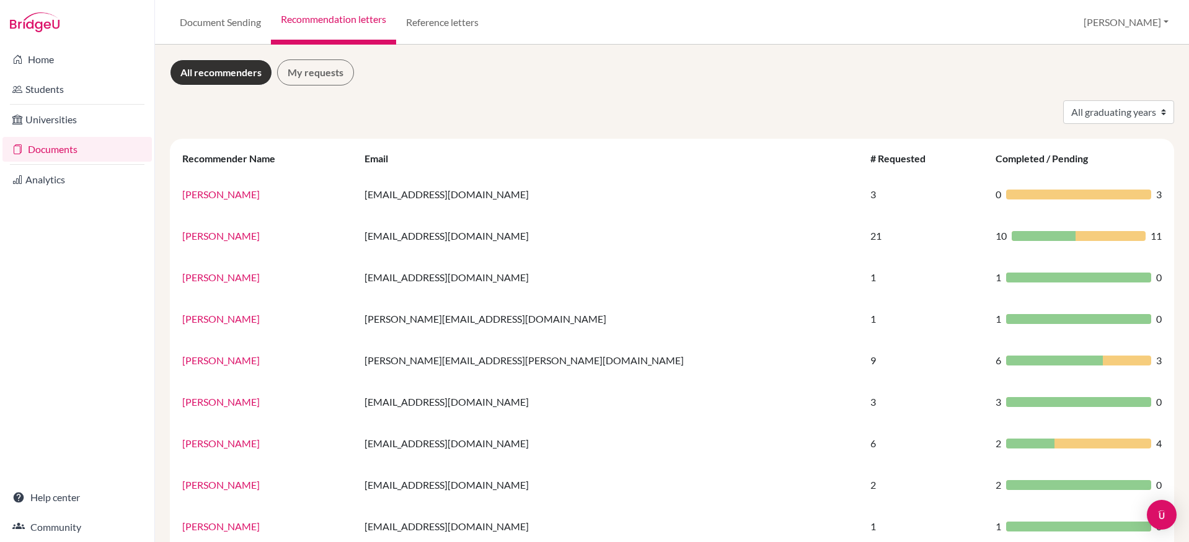
scroll to position [115, 0]
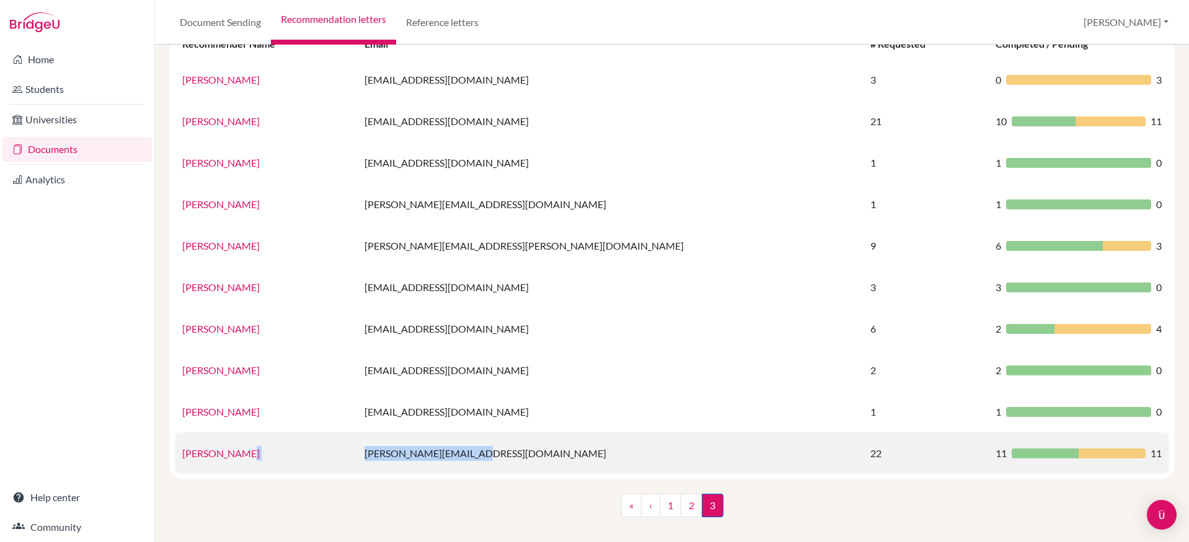
drag, startPoint x: 576, startPoint y: 455, endPoint x: 437, endPoint y: 451, distance: 138.9
click at [434, 454] on tr "[PERSON_NAME] [PERSON_NAME][EMAIL_ADDRESS][DOMAIN_NAME] 22 11 11" at bounding box center [672, 454] width 994 height 42
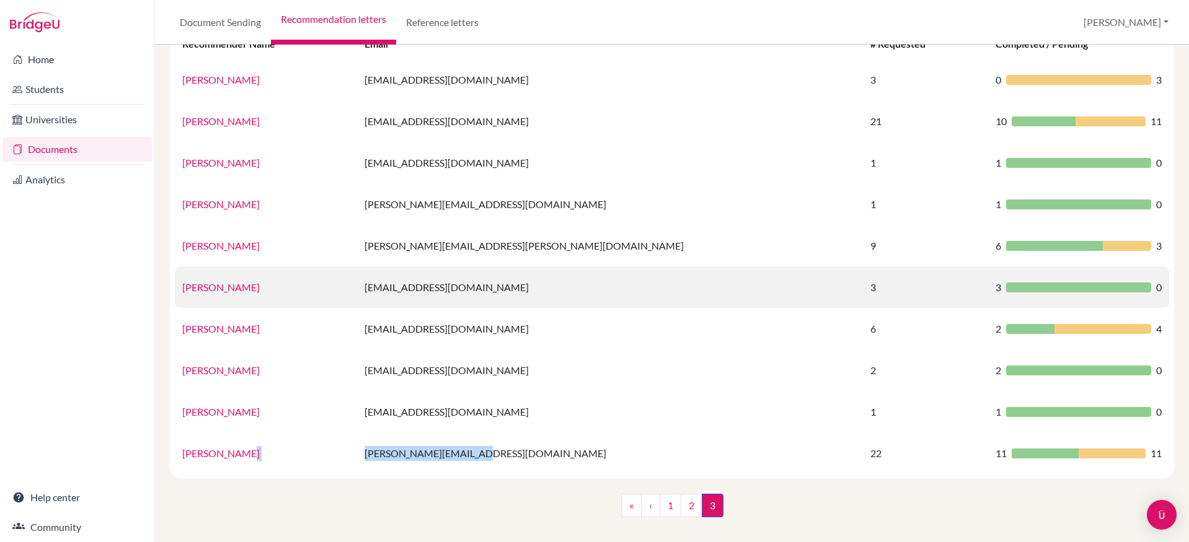
copy tr "[PERSON_NAME][EMAIL_ADDRESS][DOMAIN_NAME]"
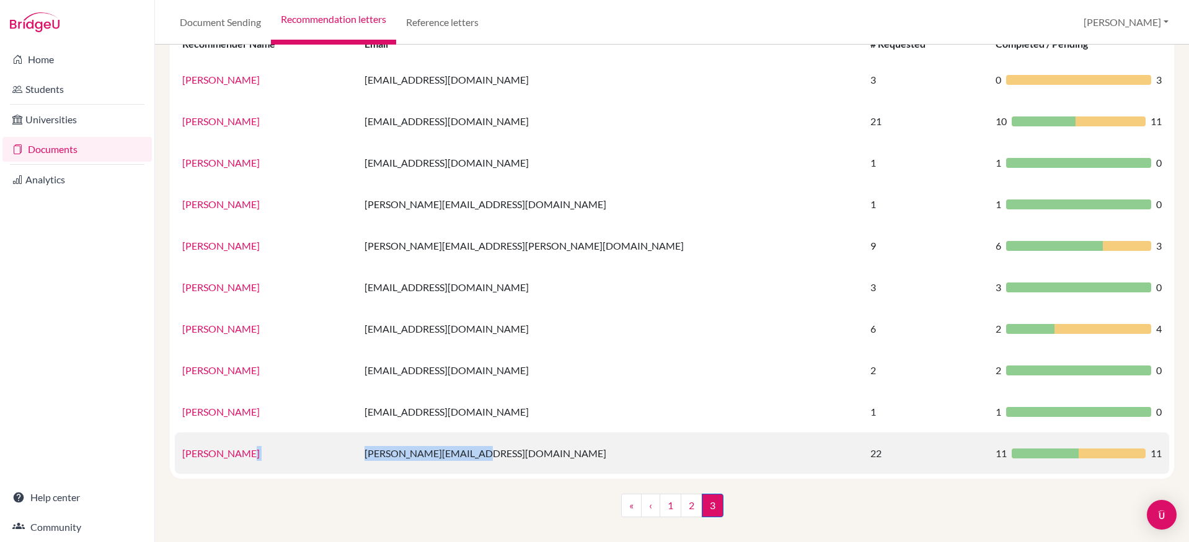
click at [353, 466] on td "[PERSON_NAME]" at bounding box center [266, 454] width 182 height 42
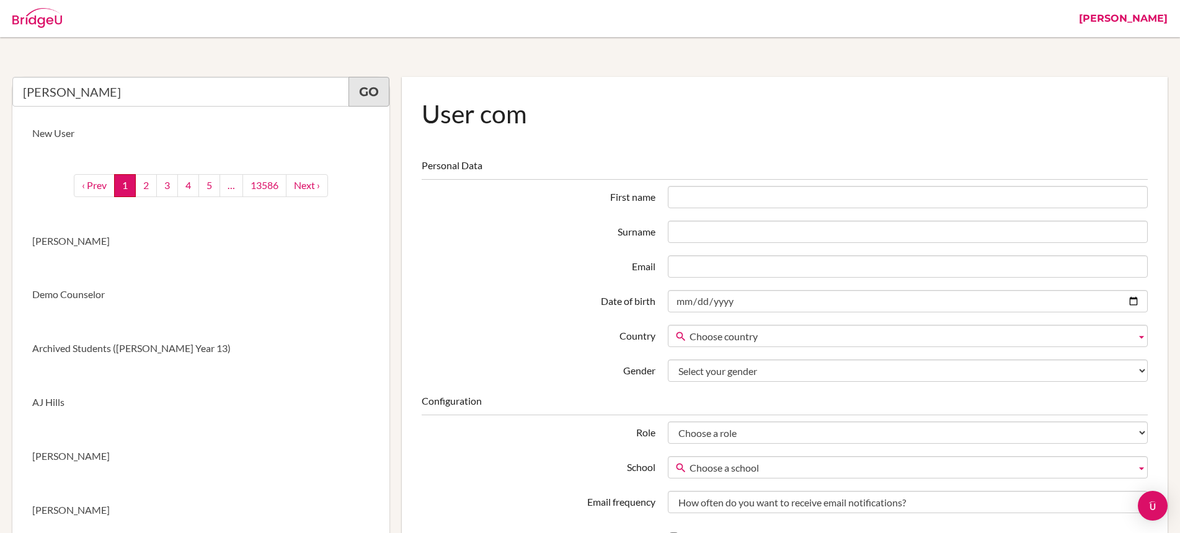
type input "Yoshua Galo"
click at [374, 96] on link "Go" at bounding box center [368, 92] width 41 height 30
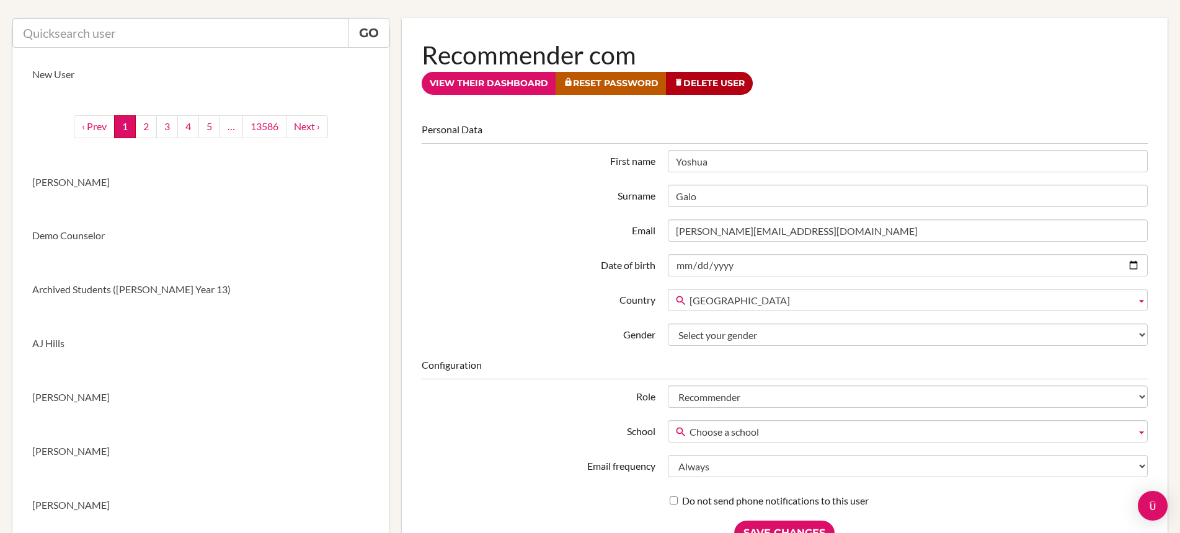
scroll to position [33, 0]
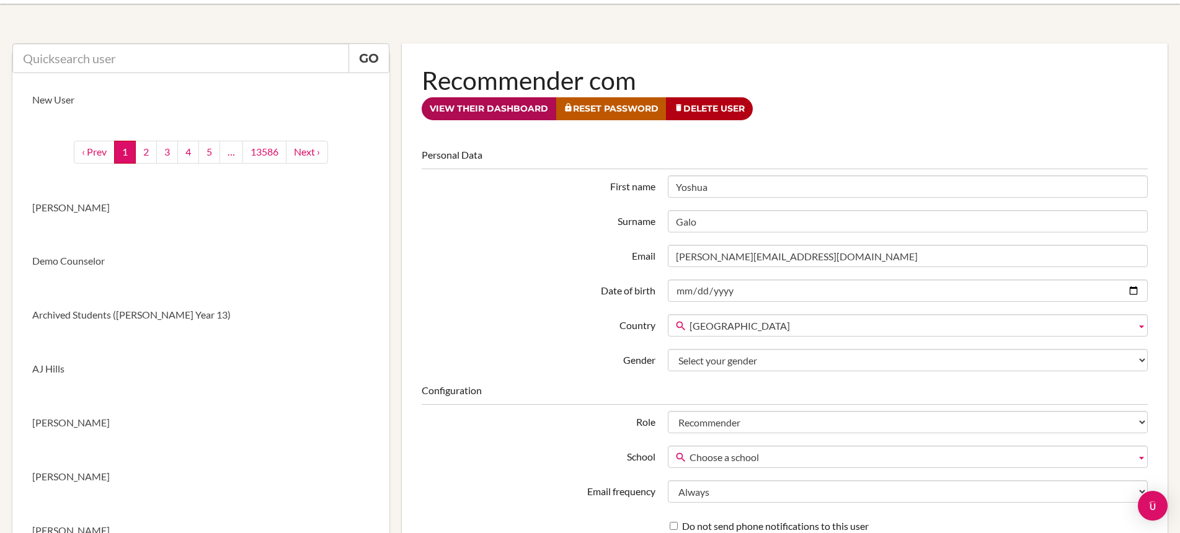
click at [492, 105] on link "View their dashboard" at bounding box center [489, 108] width 135 height 23
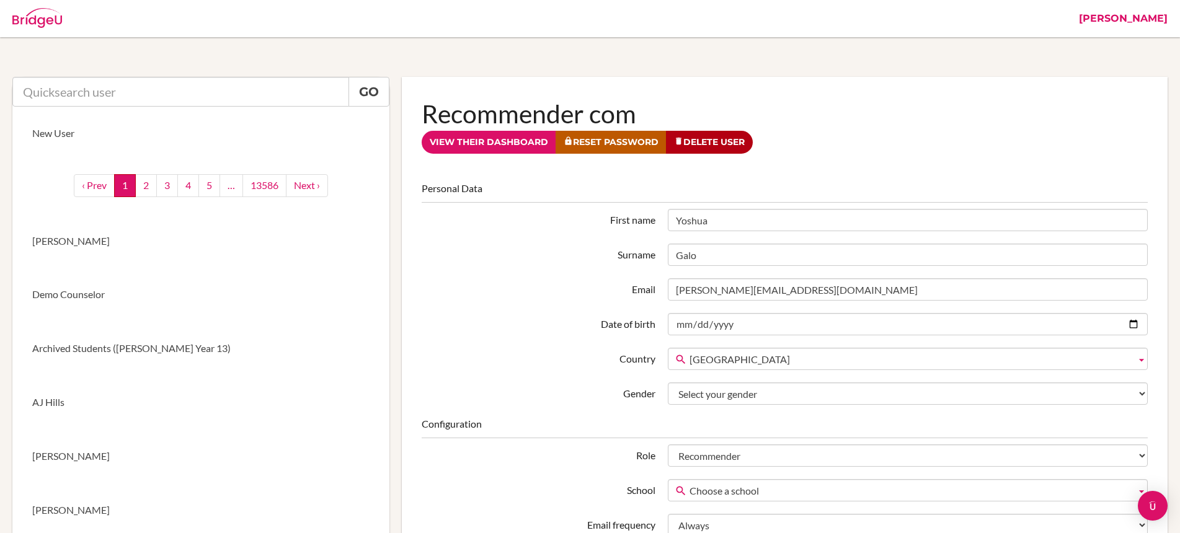
scroll to position [33, 0]
